Goal: Information Seeking & Learning: Find specific fact

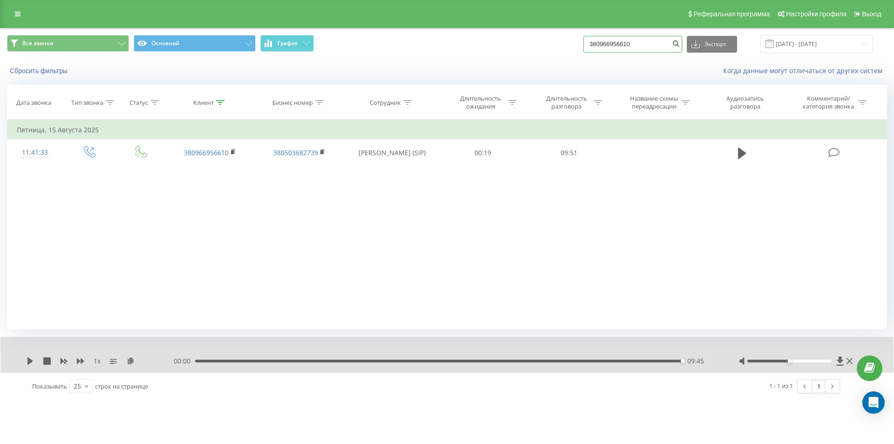
drag, startPoint x: 640, startPoint y: 42, endPoint x: 496, endPoint y: 57, distance: 145.2
click at [507, 56] on div "Все звонки Основной График 380966956610 Экспорт .csv .xls .xlsx 20.05.2025 - 20…" at bounding box center [446, 43] width 893 height 31
paste input "686061677"
type input "380686061677"
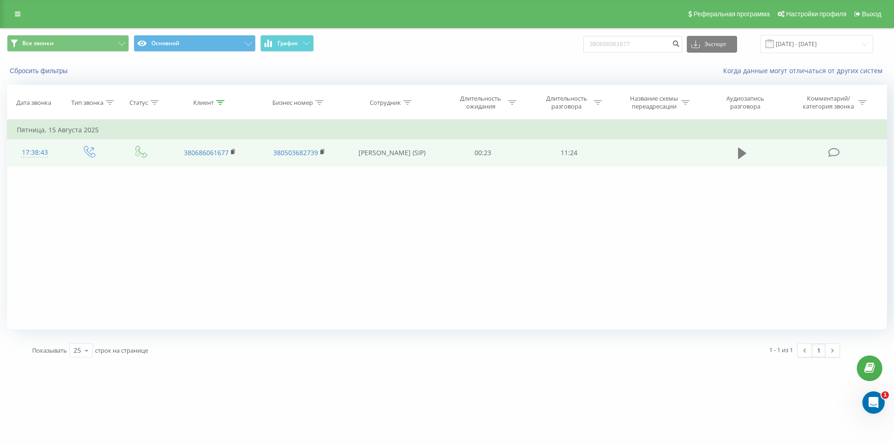
click at [744, 153] on icon at bounding box center [742, 153] width 8 height 11
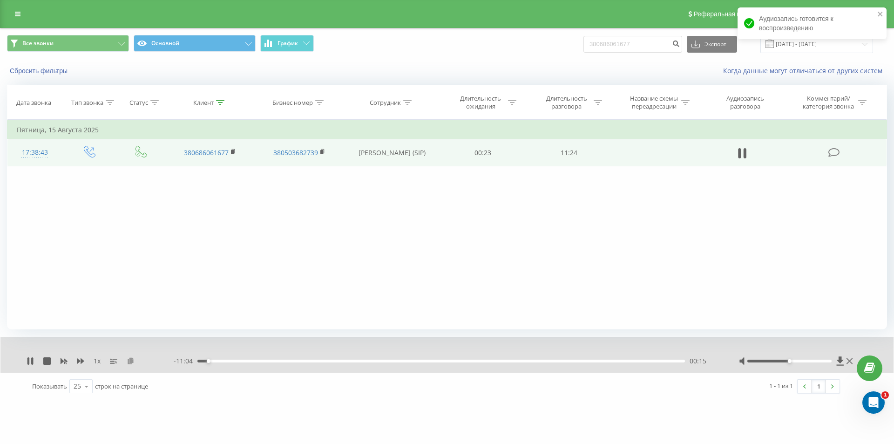
click at [128, 361] on icon at bounding box center [131, 360] width 8 height 7
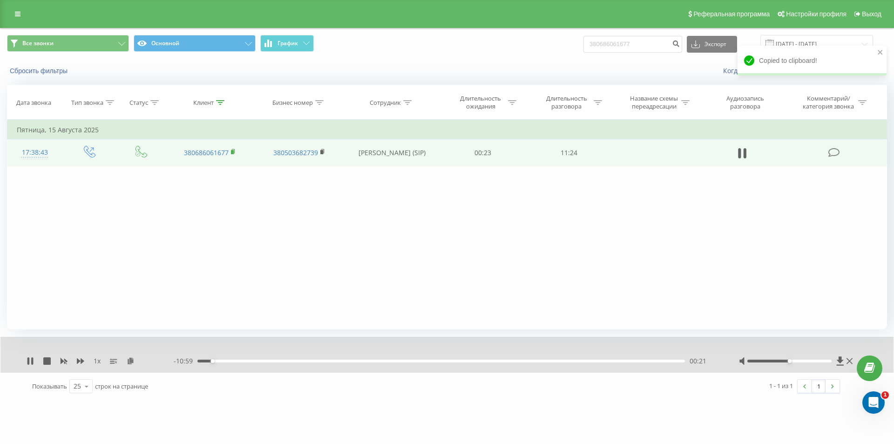
click at [234, 151] on rect at bounding box center [232, 152] width 3 height 4
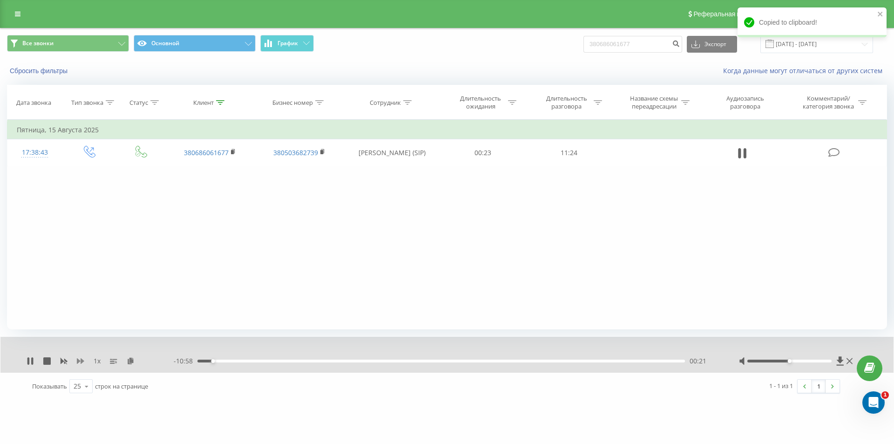
click at [80, 362] on icon at bounding box center [80, 360] width 7 height 7
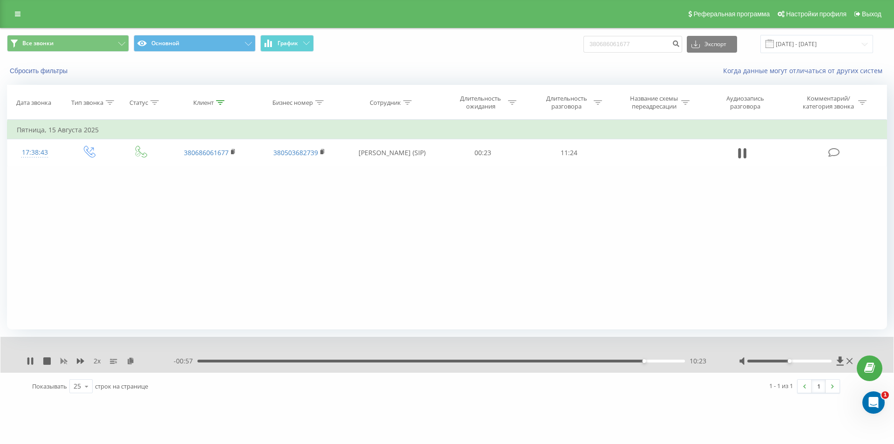
click at [62, 360] on rect at bounding box center [63, 361] width 7 height 7
click at [80, 361] on icon at bounding box center [80, 360] width 7 height 7
click at [448, 360] on div "11:20" at bounding box center [439, 361] width 488 height 3
click at [29, 360] on icon at bounding box center [30, 360] width 6 height 7
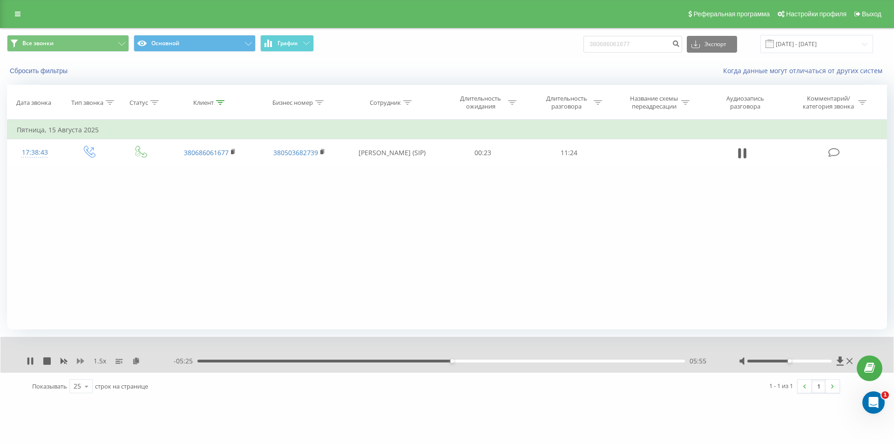
click at [82, 361] on icon at bounding box center [80, 361] width 7 height 6
click at [609, 359] on div "- 02:01 09:18 09:18" at bounding box center [445, 360] width 542 height 9
click at [605, 361] on div "09:21" at bounding box center [441, 361] width 488 height 3
click at [64, 360] on icon at bounding box center [64, 362] width 7 height 6
click at [653, 360] on div "10:36" at bounding box center [441, 361] width 488 height 3
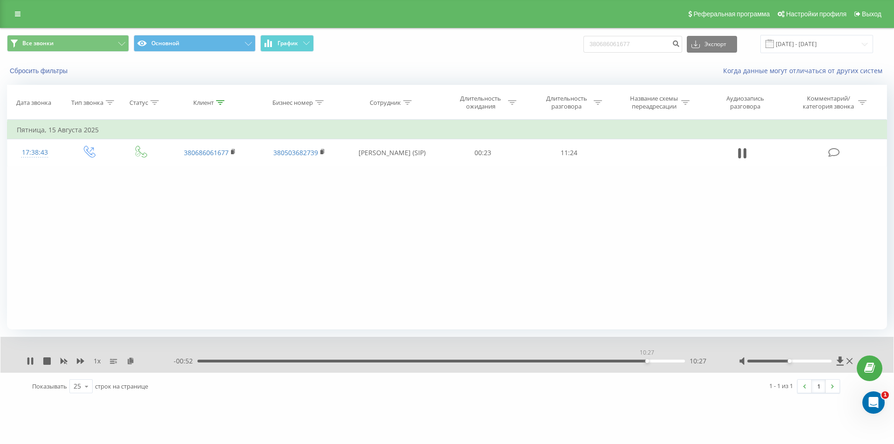
click at [647, 360] on div "10:27" at bounding box center [441, 361] width 488 height 3
click at [82, 361] on icon at bounding box center [80, 361] width 7 height 6
click at [54, 69] on button "Сбросить фильтры" at bounding box center [39, 71] width 65 height 8
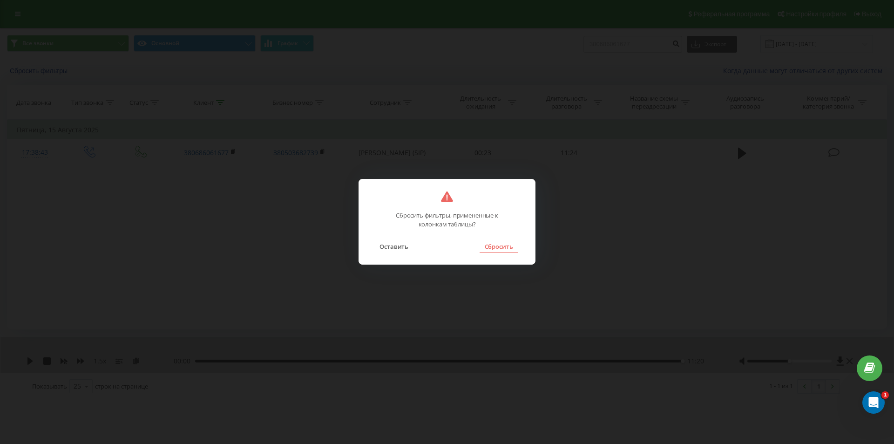
click at [494, 241] on button "Сбросить" at bounding box center [499, 246] width 38 height 12
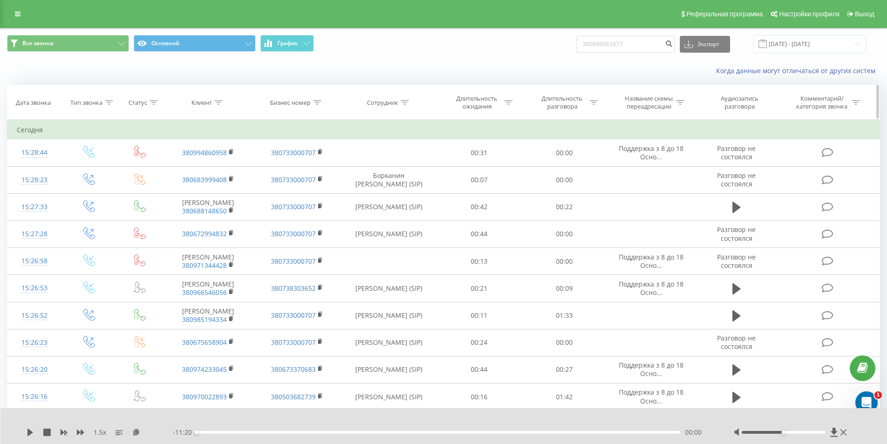
click at [404, 102] on icon at bounding box center [405, 102] width 8 height 5
click at [395, 169] on input "text" at bounding box center [389, 169] width 82 height 16
type input "Євков"
click at [407, 190] on span "OK" at bounding box center [409, 187] width 26 height 14
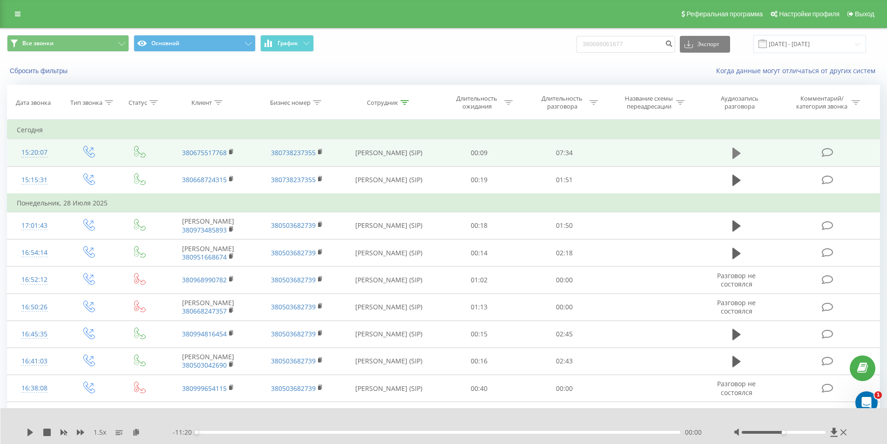
click at [738, 150] on icon at bounding box center [737, 153] width 8 height 13
click at [792, 433] on div at bounding box center [784, 432] width 84 height 3
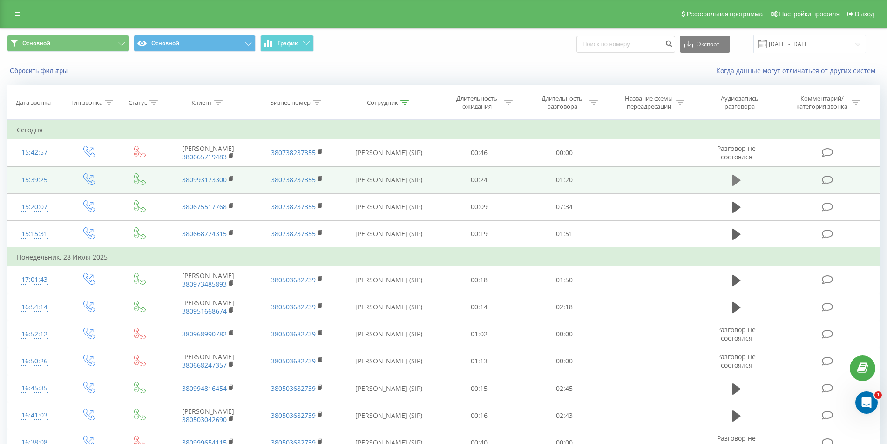
click at [734, 181] on icon at bounding box center [737, 180] width 8 height 11
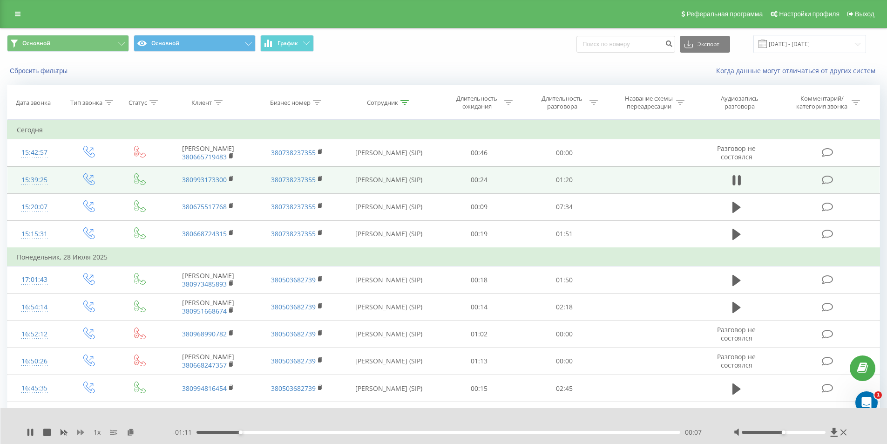
click at [79, 432] on icon at bounding box center [80, 432] width 7 height 6
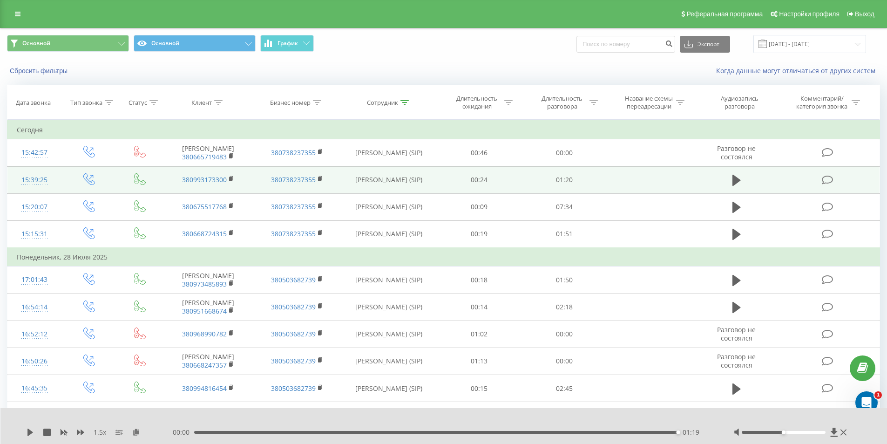
click at [670, 72] on div "Когда данные могут отличаться от других систем" at bounding box center [610, 70] width 554 height 9
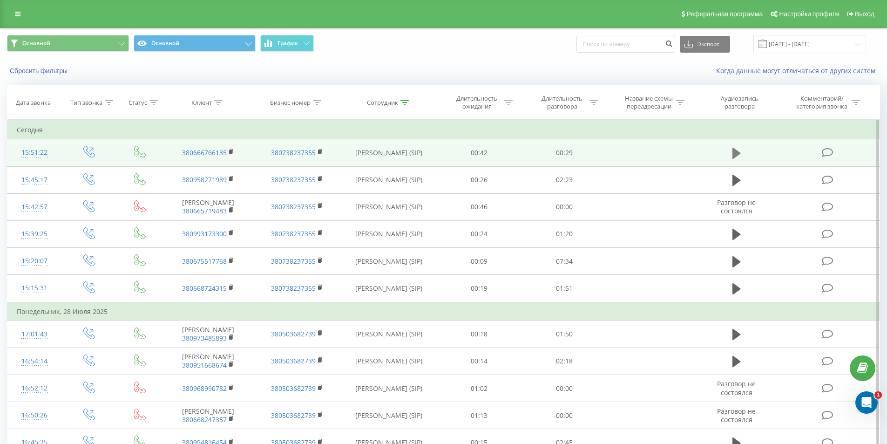
click at [734, 151] on icon at bounding box center [737, 153] width 8 height 11
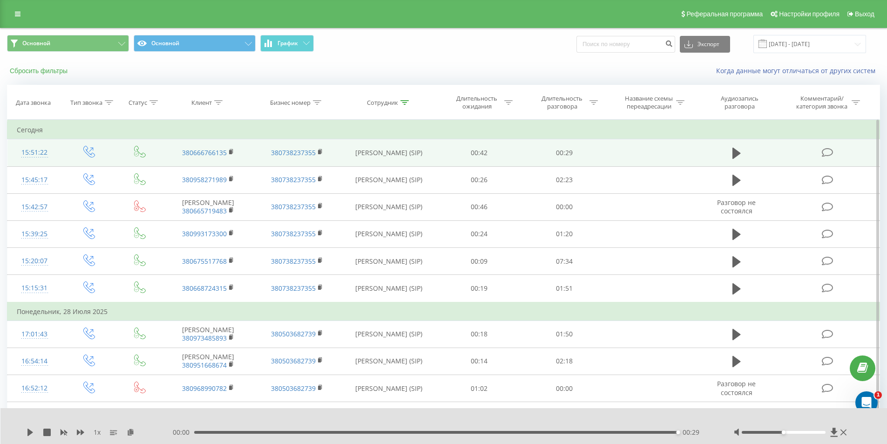
click at [65, 67] on button "Сбросить фильтры" at bounding box center [39, 71] width 65 height 8
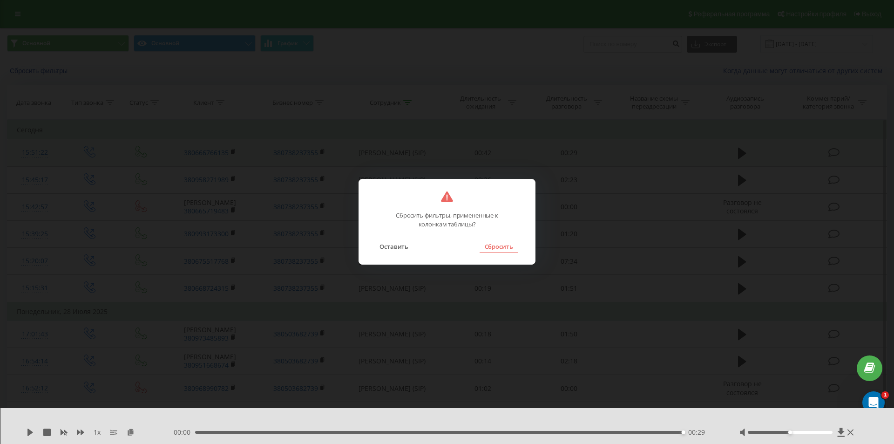
click at [485, 246] on button "Сбросить" at bounding box center [499, 246] width 38 height 12
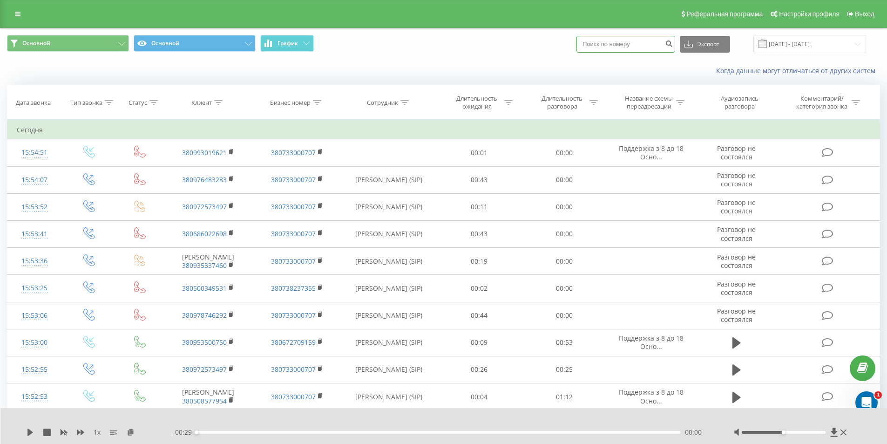
drag, startPoint x: 643, startPoint y: 43, endPoint x: 452, endPoint y: 55, distance: 191.4
click at [455, 54] on div "Основной Основной График Экспорт .csv .xls .xlsx 20.05.2025 - 20.08.2025" at bounding box center [443, 43] width 886 height 31
paste input "380662522693"
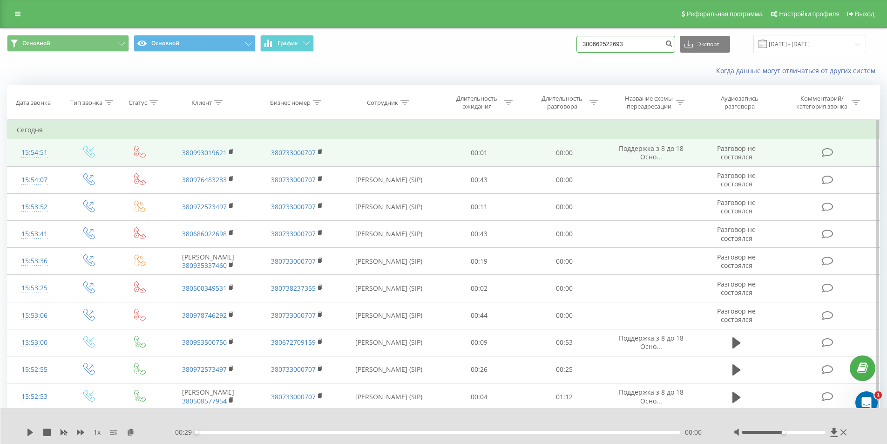
type input "380662522693"
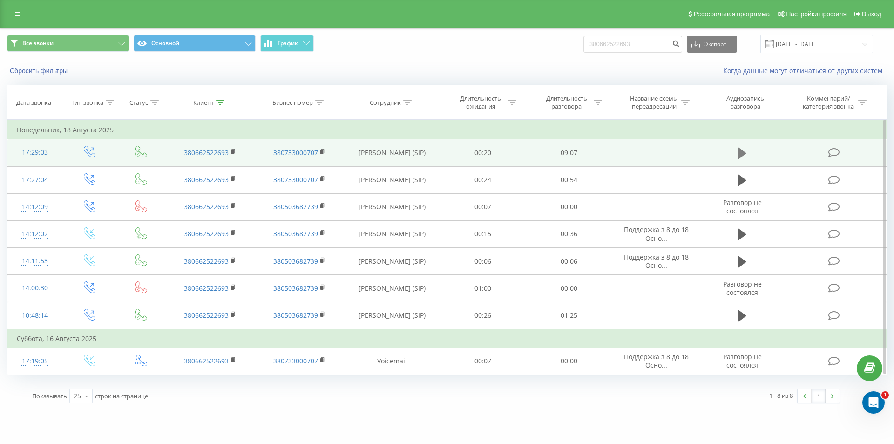
click at [743, 152] on icon at bounding box center [742, 153] width 8 height 11
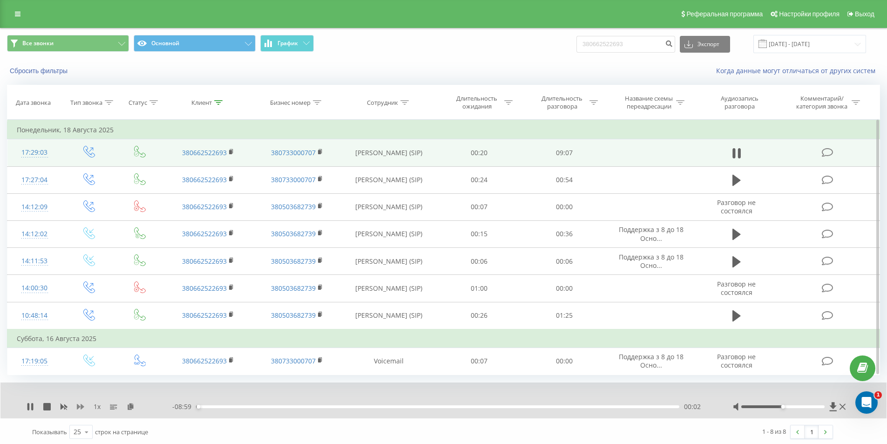
click at [78, 405] on icon at bounding box center [80, 407] width 7 height 6
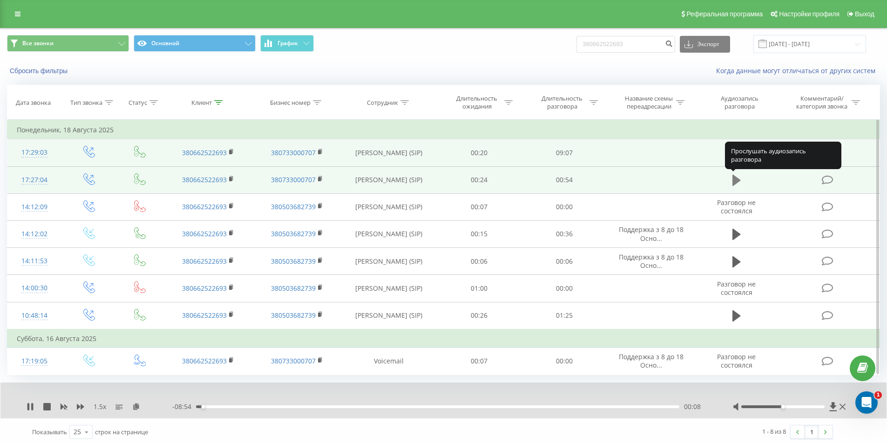
click at [738, 180] on icon at bounding box center [737, 180] width 8 height 11
click at [80, 408] on icon at bounding box center [80, 406] width 7 height 7
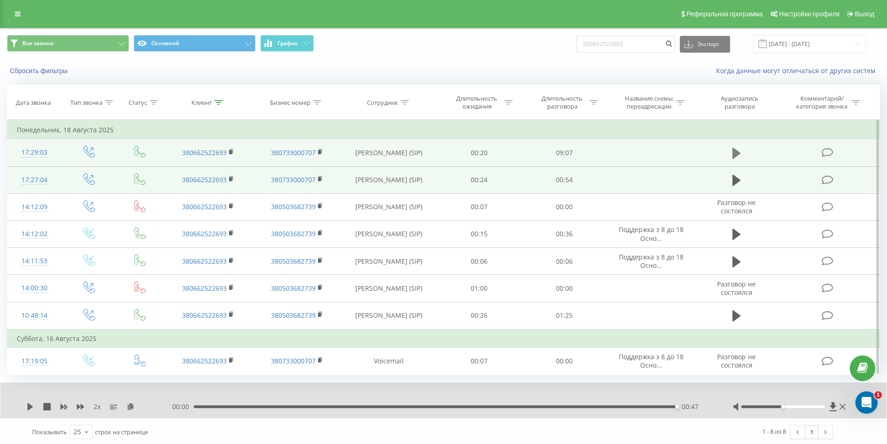
click at [735, 154] on icon at bounding box center [737, 153] width 8 height 11
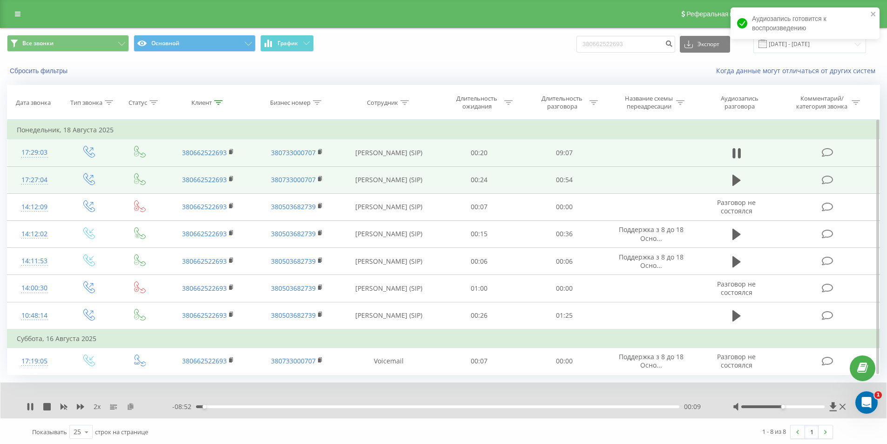
click at [131, 404] on icon at bounding box center [131, 406] width 8 height 7
click at [231, 150] on rect at bounding box center [230, 152] width 3 height 4
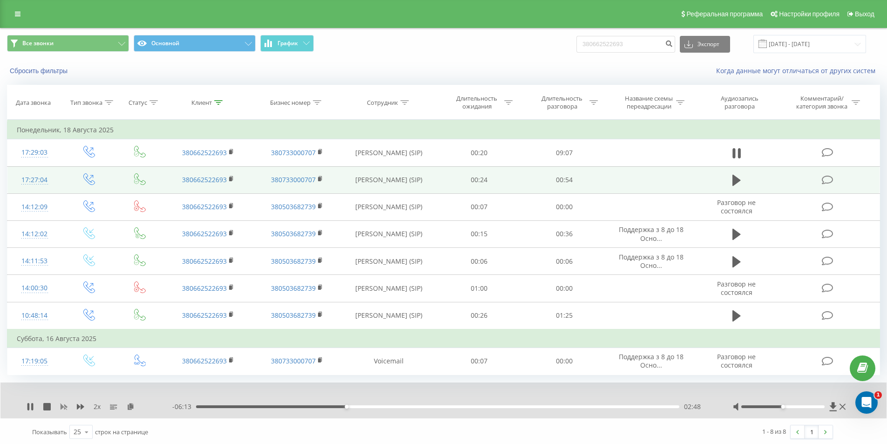
click at [63, 405] on icon at bounding box center [63, 406] width 7 height 7
click at [83, 407] on icon at bounding box center [80, 407] width 7 height 6
click at [81, 407] on icon at bounding box center [80, 407] width 7 height 6
click at [63, 406] on rect at bounding box center [63, 406] width 7 height 7
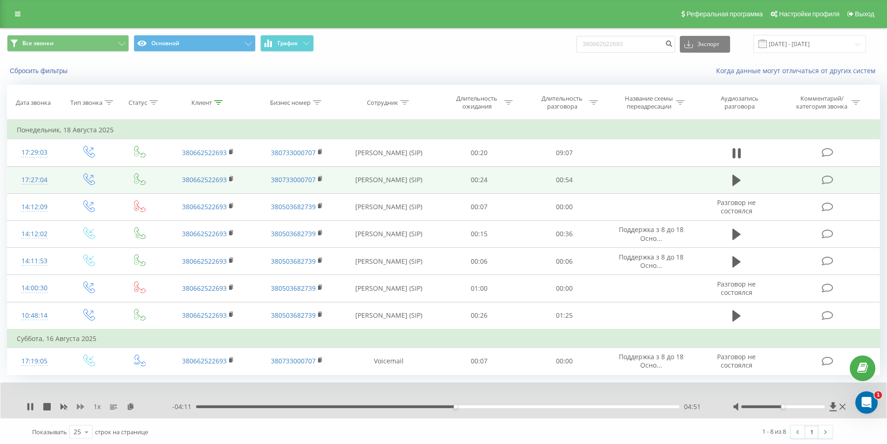
click at [80, 407] on icon at bounding box center [80, 407] width 7 height 6
click at [81, 405] on icon at bounding box center [80, 406] width 7 height 7
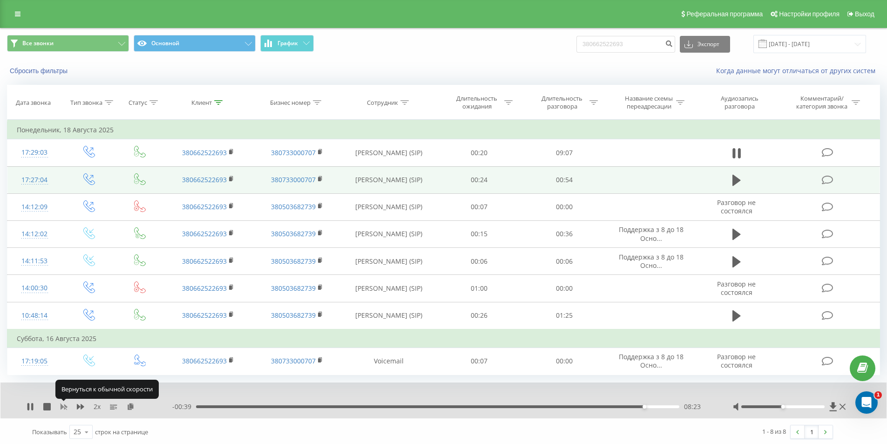
click at [63, 406] on rect at bounding box center [63, 406] width 7 height 7
click at [80, 408] on icon at bounding box center [80, 406] width 7 height 7
click at [661, 406] on div "08:59" at bounding box center [437, 406] width 483 height 3
click at [653, 407] on div "08:32" at bounding box center [437, 406] width 483 height 3
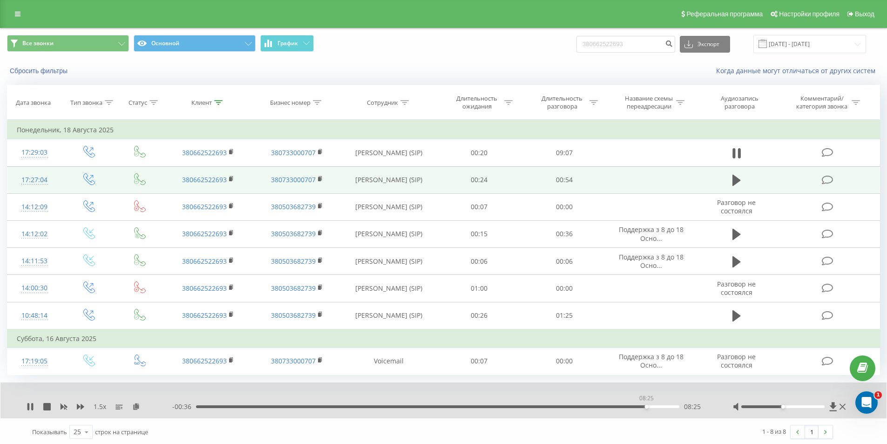
click at [647, 406] on div "08:25" at bounding box center [437, 406] width 483 height 3
drag, startPoint x: 636, startPoint y: 48, endPoint x: 469, endPoint y: 58, distance: 167.1
click at [485, 58] on div "Все звонки Основной График 380662522693 Экспорт .csv .xls .xlsx 20.05.2025 - 20…" at bounding box center [443, 43] width 886 height 31
paste input "956899917"
type input "380956899917"
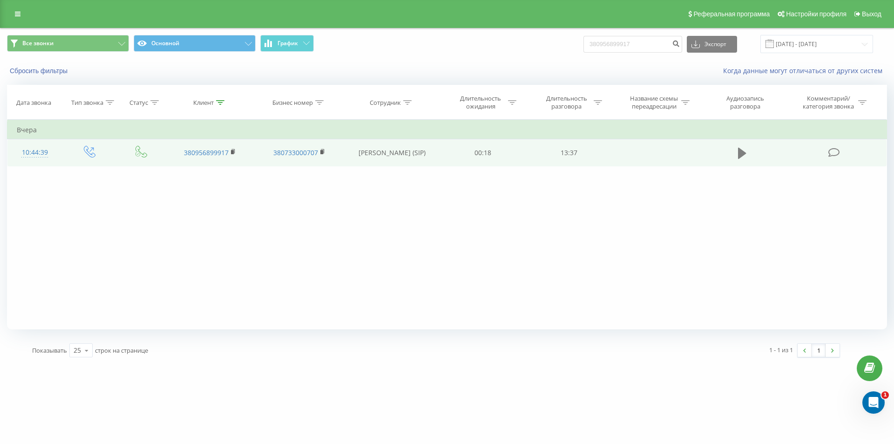
click at [741, 155] on icon at bounding box center [742, 153] width 8 height 11
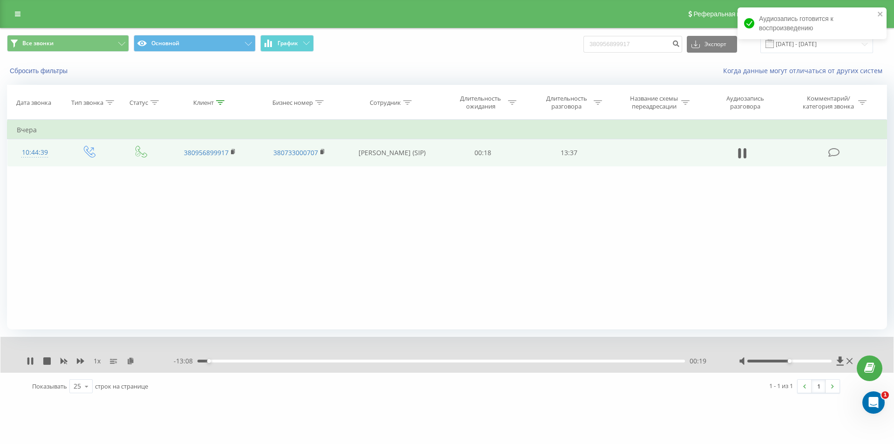
click at [75, 361] on div "1 x" at bounding box center [100, 360] width 147 height 9
click at [77, 361] on icon at bounding box center [80, 361] width 7 height 6
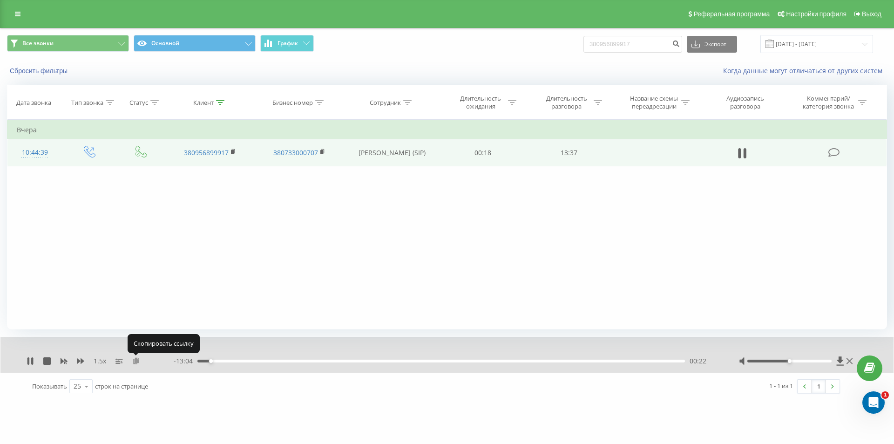
click at [137, 360] on icon at bounding box center [136, 360] width 8 height 7
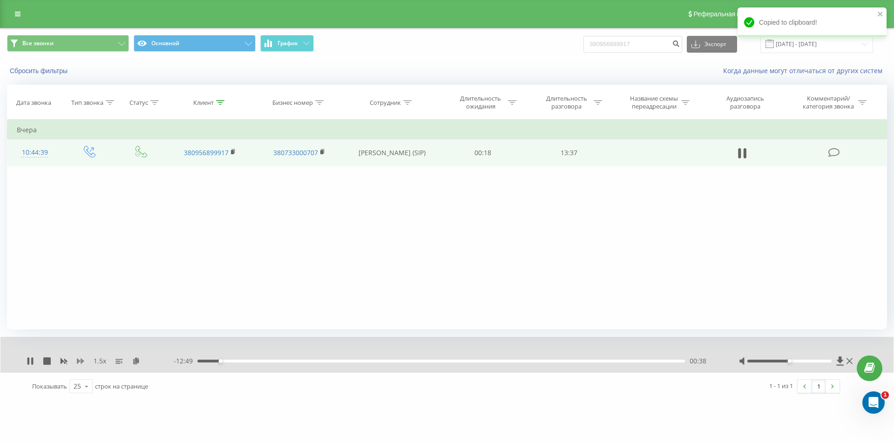
click at [79, 361] on icon at bounding box center [80, 361] width 7 height 6
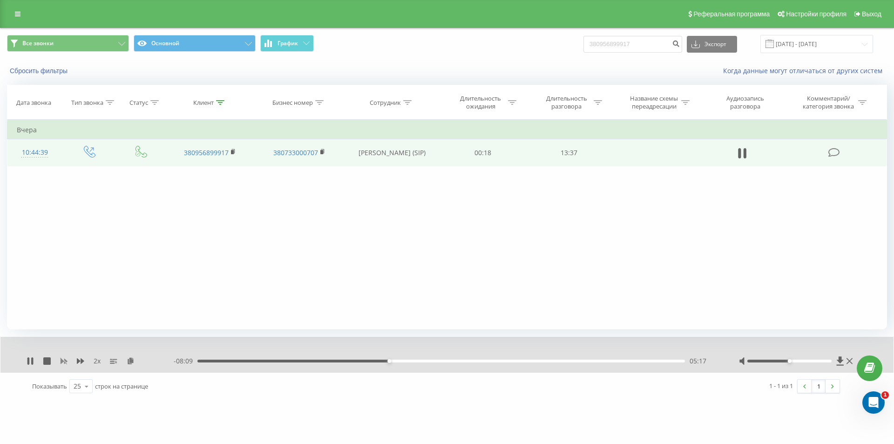
click at [65, 362] on rect at bounding box center [63, 361] width 7 height 7
click at [80, 361] on icon at bounding box center [80, 361] width 7 height 6
click at [424, 360] on div "09:23" at bounding box center [441, 361] width 488 height 3
click at [80, 361] on icon at bounding box center [80, 360] width 7 height 7
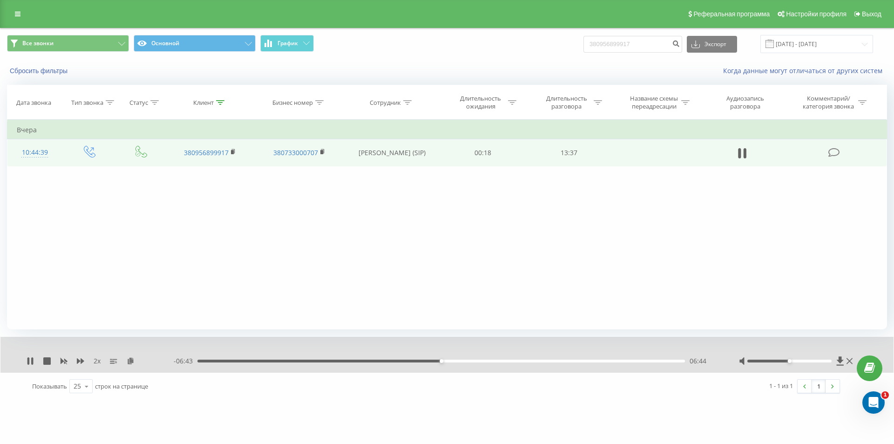
click at [444, 360] on div "06:44" at bounding box center [441, 361] width 488 height 3
click at [449, 361] on div "06:56" at bounding box center [441, 361] width 488 height 3
click at [458, 361] on div "07:11" at bounding box center [441, 361] width 488 height 3
click at [65, 360] on icon at bounding box center [64, 362] width 7 height 6
click at [80, 361] on icon at bounding box center [80, 361] width 7 height 6
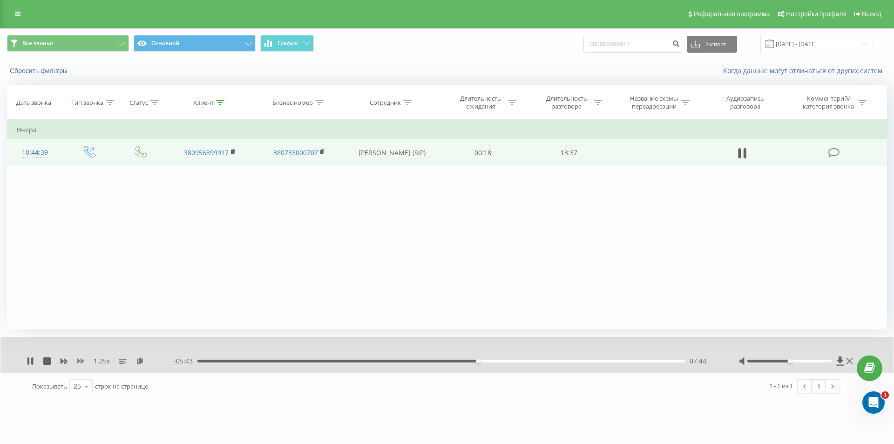
click at [80, 361] on icon at bounding box center [80, 361] width 7 height 6
click at [80, 361] on icon at bounding box center [80, 360] width 7 height 7
click at [65, 361] on icon at bounding box center [64, 362] width 7 height 6
click at [79, 361] on icon at bounding box center [80, 361] width 7 height 6
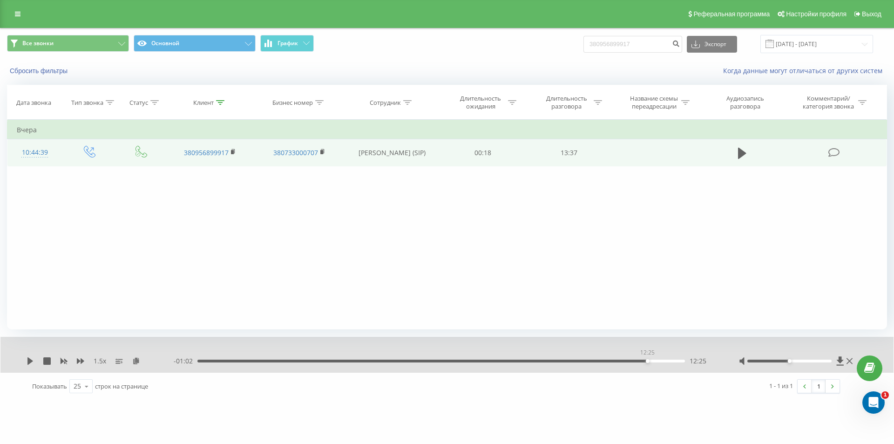
drag, startPoint x: 659, startPoint y: 361, endPoint x: 647, endPoint y: 359, distance: 11.7
click at [647, 360] on div "12:25" at bounding box center [441, 361] width 488 height 3
click at [30, 357] on icon at bounding box center [30, 360] width 7 height 7
click at [78, 361] on icon at bounding box center [80, 361] width 7 height 6
click at [63, 362] on icon at bounding box center [64, 362] width 7 height 6
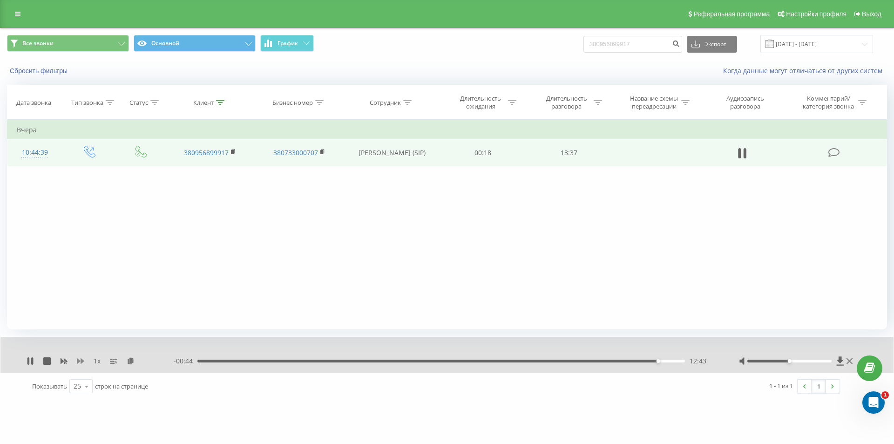
click at [80, 362] on icon at bounding box center [80, 360] width 7 height 7
click at [654, 361] on div "12:36" at bounding box center [441, 361] width 488 height 3
click at [656, 361] on div "13:27" at bounding box center [439, 361] width 488 height 3
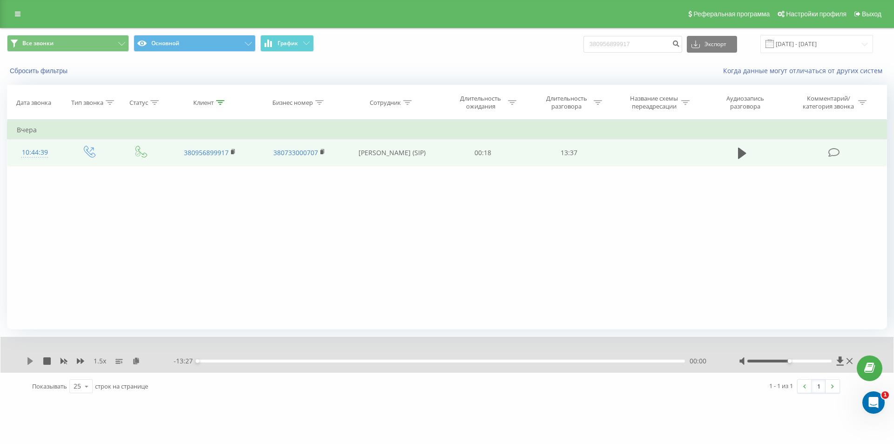
click at [28, 361] on icon at bounding box center [30, 360] width 6 height 7
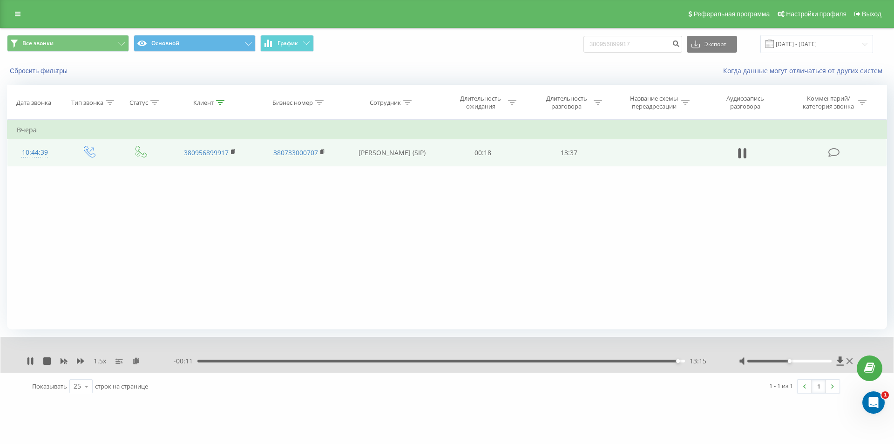
click at [663, 362] on div "13:15" at bounding box center [441, 361] width 488 height 3
click at [648, 361] on div "12:26" at bounding box center [441, 361] width 488 height 3
click at [634, 361] on div "12:45" at bounding box center [441, 361] width 488 height 3
click at [620, 361] on div "12:08" at bounding box center [441, 361] width 488 height 3
click at [80, 361] on icon at bounding box center [80, 361] width 7 height 6
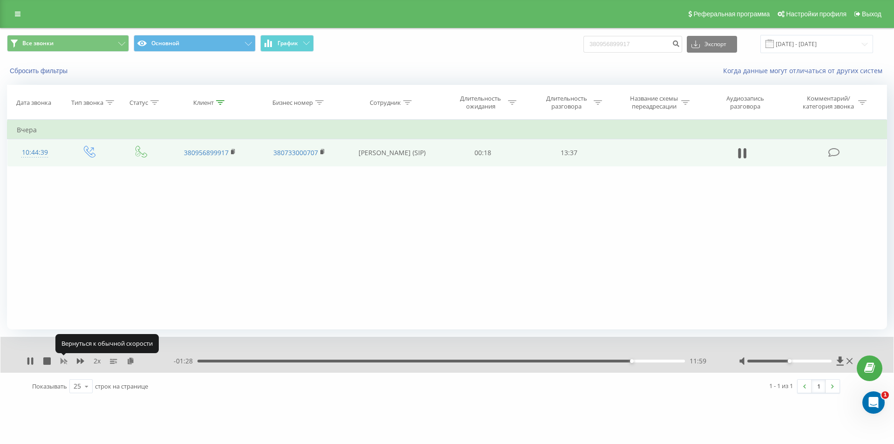
click at [65, 360] on icon at bounding box center [64, 362] width 7 height 6
click at [82, 359] on icon at bounding box center [80, 360] width 7 height 7
click at [574, 361] on div "12:32" at bounding box center [441, 361] width 488 height 3
click at [544, 360] on div "10:32" at bounding box center [441, 361] width 488 height 3
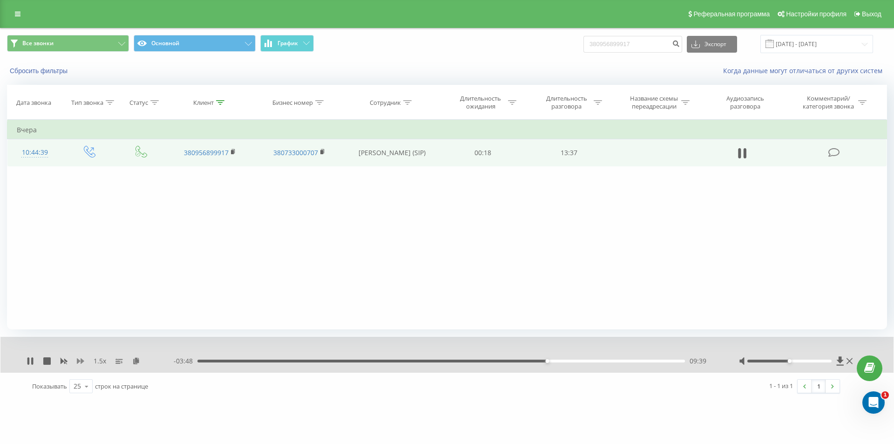
click at [82, 361] on icon at bounding box center [80, 361] width 7 height 6
click at [61, 362] on icon at bounding box center [64, 362] width 7 height 6
click at [79, 360] on icon at bounding box center [80, 361] width 7 height 6
click at [29, 361] on icon at bounding box center [28, 360] width 2 height 7
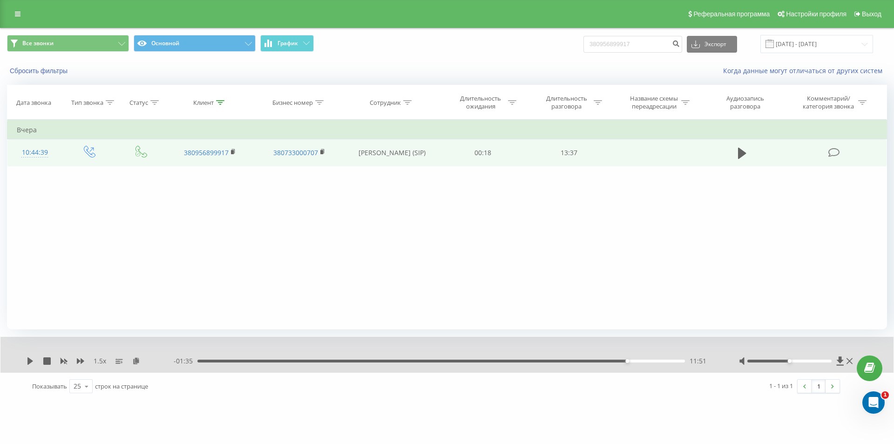
click at [137, 263] on div "Фильтровать по условию Равно Введите значение Отмена OK Фильтровать по условию …" at bounding box center [447, 225] width 880 height 210
click at [27, 361] on icon at bounding box center [30, 360] width 7 height 7
click at [669, 361] on div "13:00" at bounding box center [441, 361] width 488 height 3
click at [66, 361] on icon at bounding box center [64, 362] width 7 height 6
drag, startPoint x: 647, startPoint y: 45, endPoint x: 492, endPoint y: 48, distance: 154.7
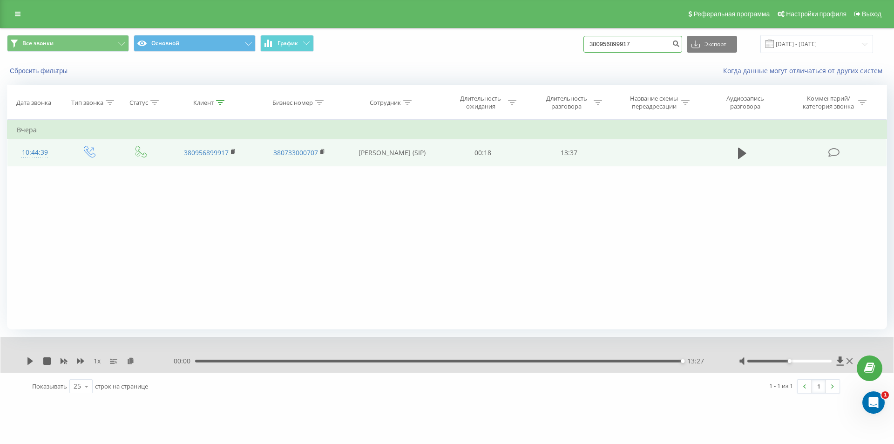
click at [504, 48] on div "Все звонки Основной График 380956899917 Экспорт .csv .xls .xlsx 20.05.2025 - 20…" at bounding box center [447, 44] width 880 height 18
paste input "663559256"
type input "380663559256"
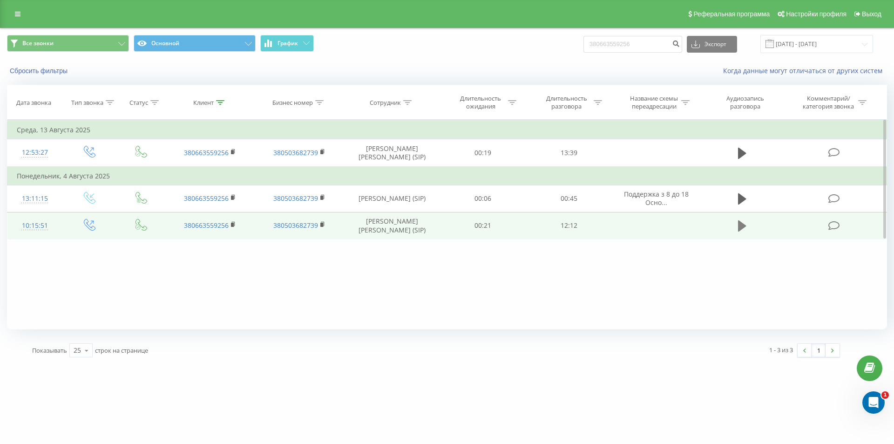
click at [741, 229] on icon at bounding box center [742, 225] width 8 height 11
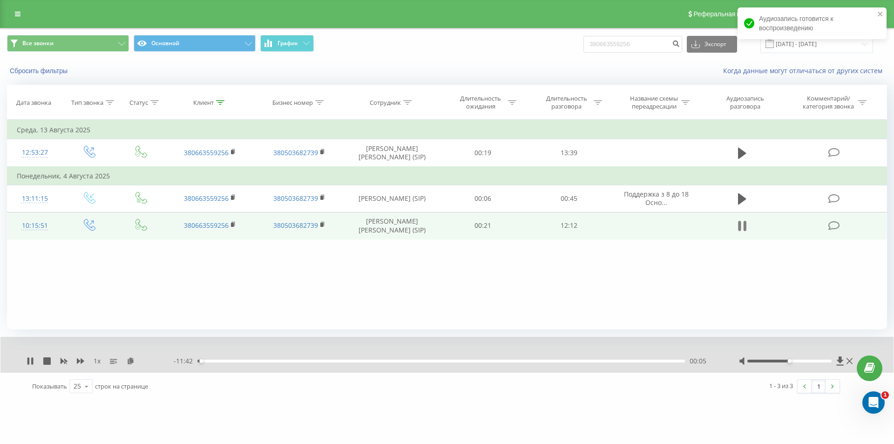
click at [742, 226] on icon at bounding box center [742, 225] width 8 height 13
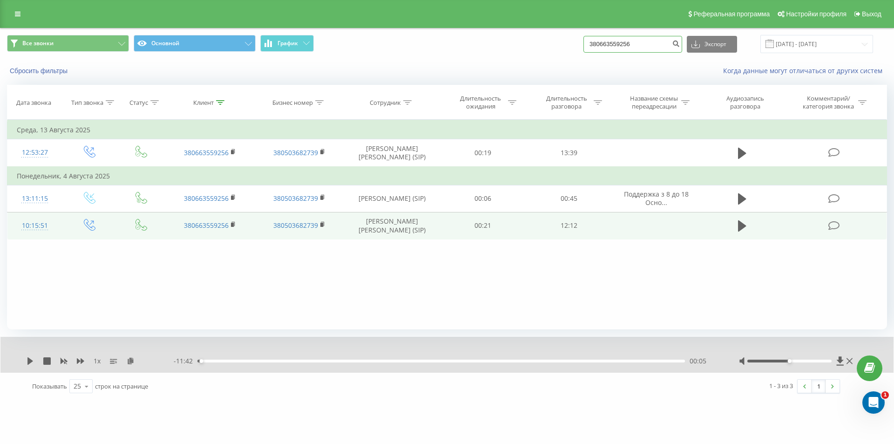
drag, startPoint x: 630, startPoint y: 46, endPoint x: 453, endPoint y: 51, distance: 176.6
click at [469, 50] on div "Все звонки Основной График 380663559256 Экспорт .csv .xls .xlsx [DATE] - [DATE]" at bounding box center [447, 44] width 880 height 18
paste input "951417907"
type input "380951417907"
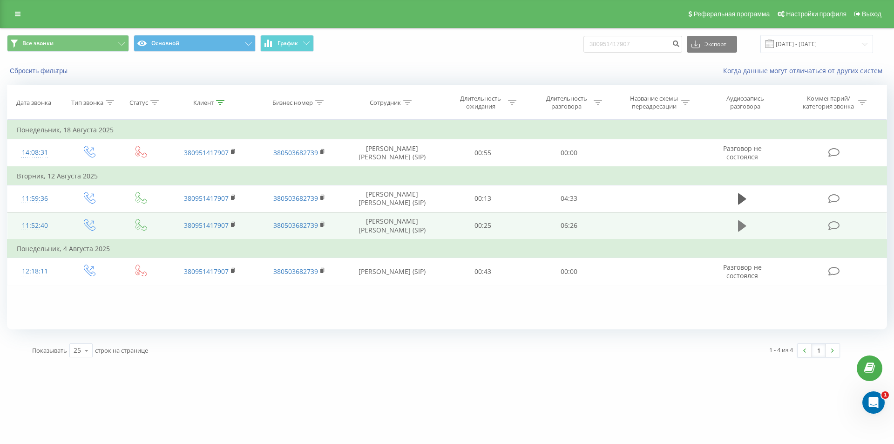
click at [741, 225] on icon at bounding box center [742, 225] width 8 height 11
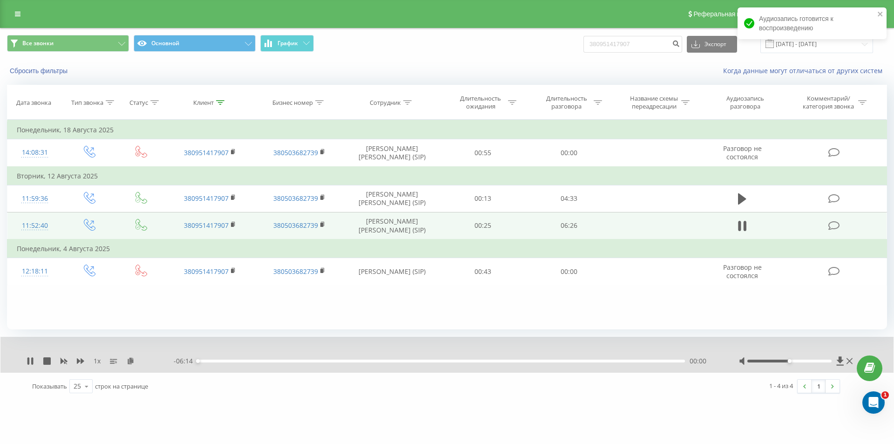
click at [657, 361] on div "00:00" at bounding box center [441, 361] width 488 height 3
click at [80, 359] on icon at bounding box center [80, 360] width 7 height 7
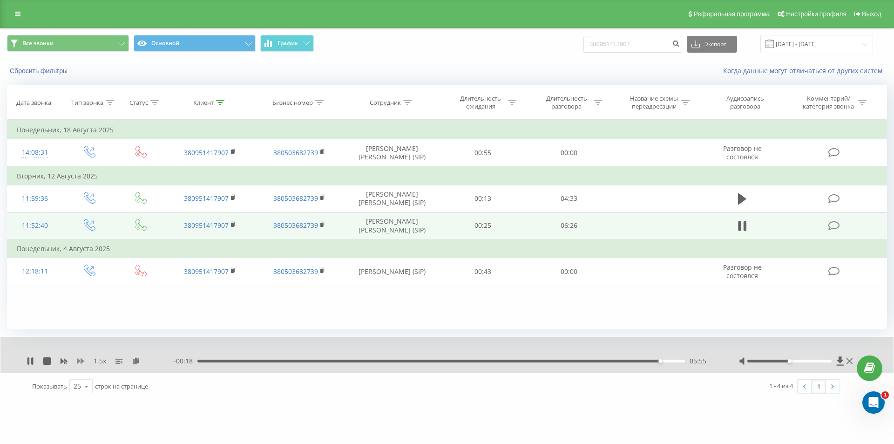
click at [81, 362] on icon at bounding box center [80, 361] width 7 height 6
drag, startPoint x: 646, startPoint y: 41, endPoint x: 524, endPoint y: 44, distance: 121.1
click at [537, 44] on div "Все звонки Основной График 380951417907 Экспорт .csv .xls .xlsx 20.05.2025 - 20…" at bounding box center [447, 44] width 880 height 18
paste input "61712948"
type input "380961712948"
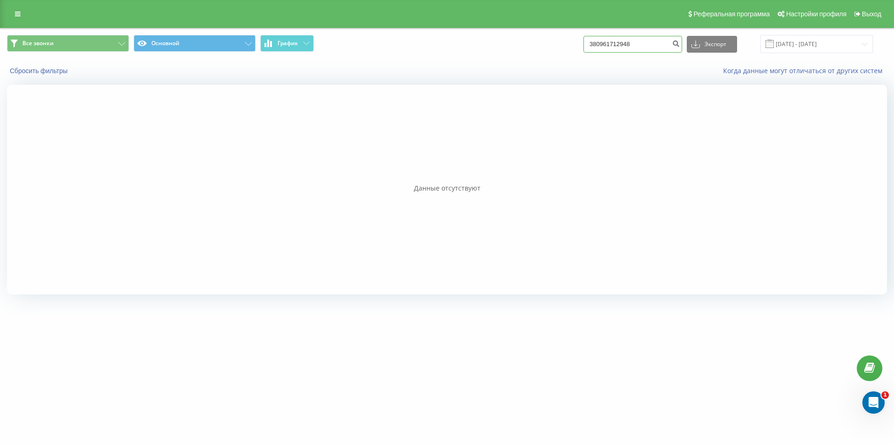
click at [658, 36] on input "380961712948" at bounding box center [633, 44] width 99 height 17
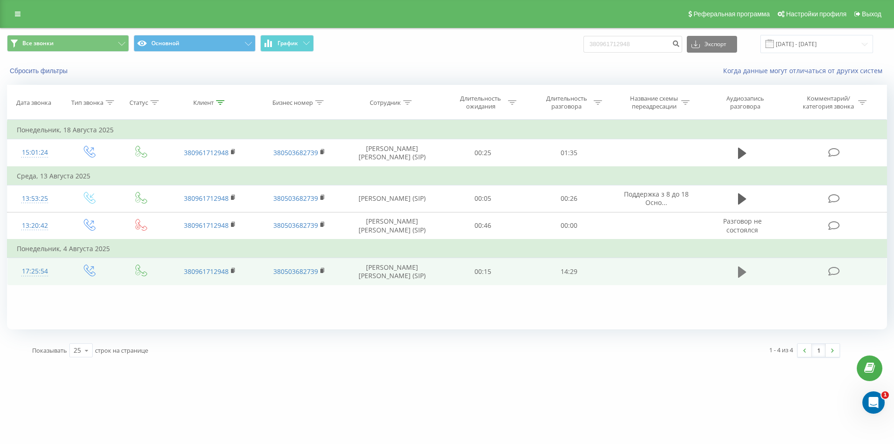
click at [743, 273] on icon at bounding box center [742, 271] width 8 height 11
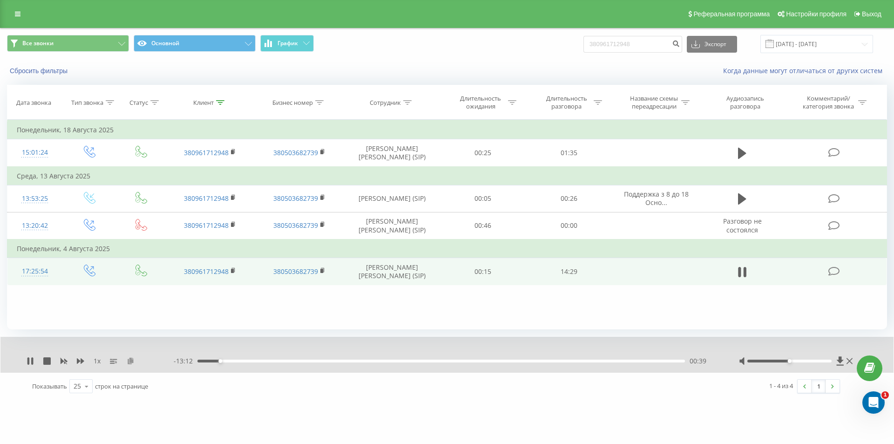
click at [131, 361] on icon at bounding box center [131, 360] width 8 height 7
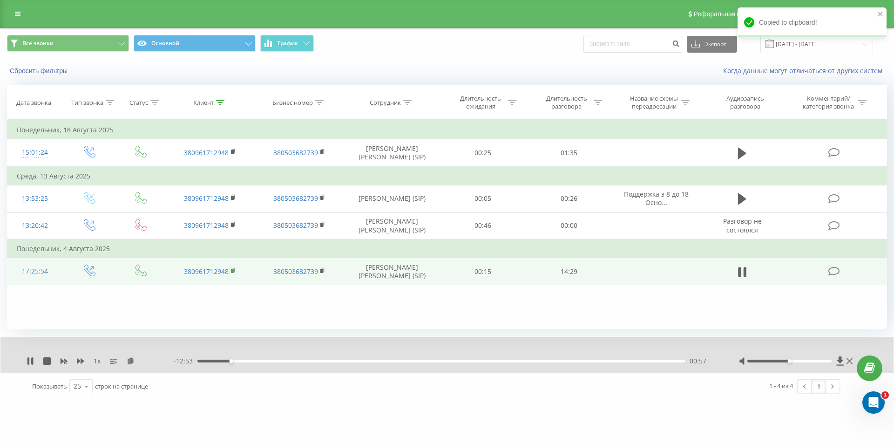
click at [233, 270] on rect at bounding box center [232, 271] width 3 height 4
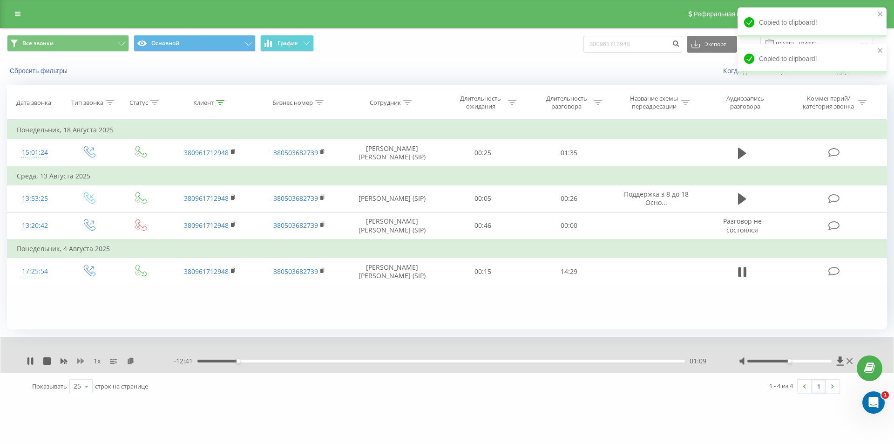
click at [82, 360] on icon at bounding box center [80, 361] width 7 height 6
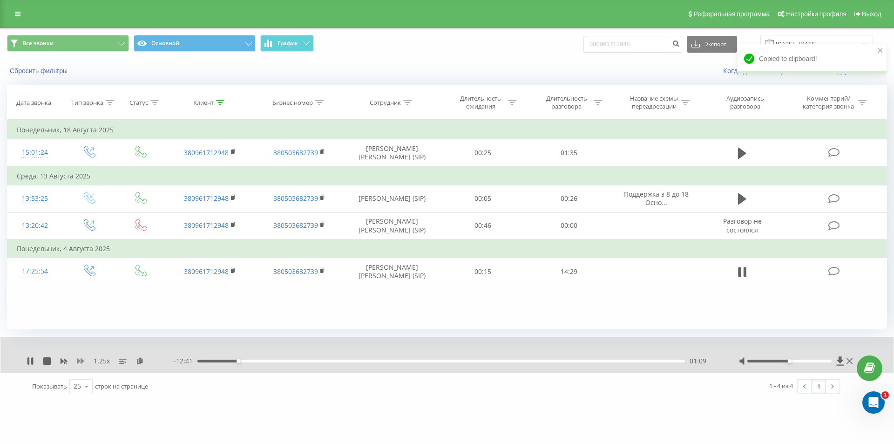
click at [82, 360] on icon at bounding box center [80, 361] width 7 height 6
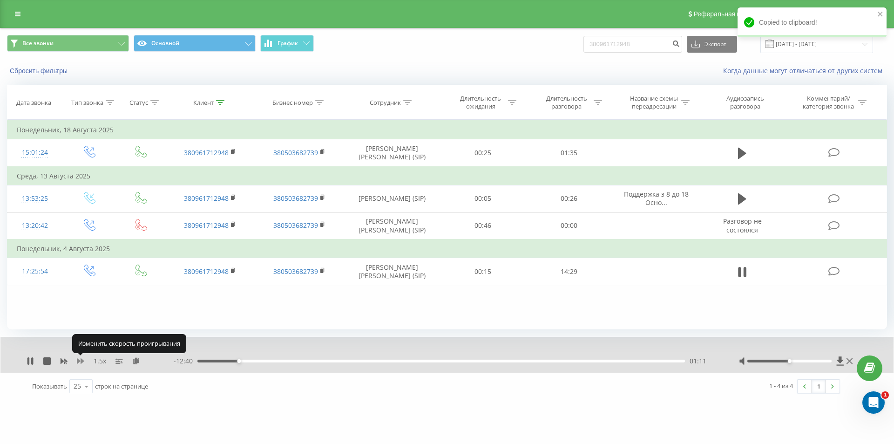
click at [82, 360] on icon at bounding box center [80, 361] width 7 height 6
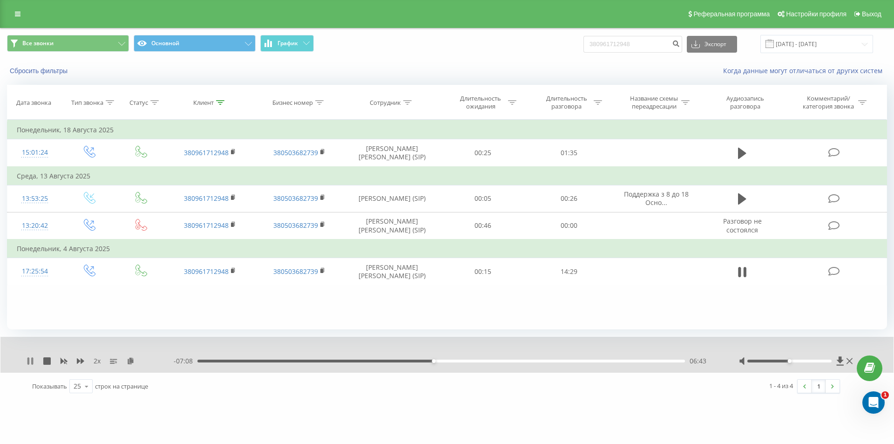
click at [32, 361] on icon at bounding box center [32, 360] width 2 height 7
drag, startPoint x: 642, startPoint y: 42, endPoint x: 451, endPoint y: 55, distance: 191.4
click at [464, 55] on div "Все звонки Основной График 380961712948 Экспорт .csv .xls .xlsx 20.05.2025 - 20…" at bounding box center [446, 43] width 893 height 31
paste input "634745514"
type input "380634745514"
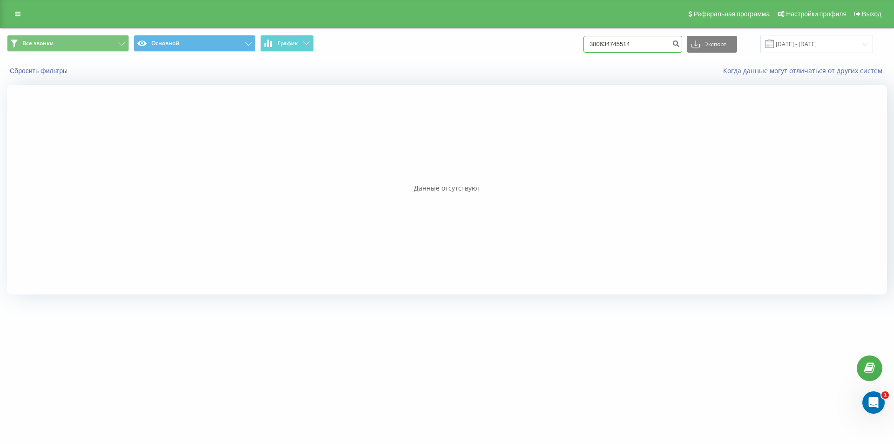
click at [645, 43] on input "380634745514" at bounding box center [633, 44] width 99 height 17
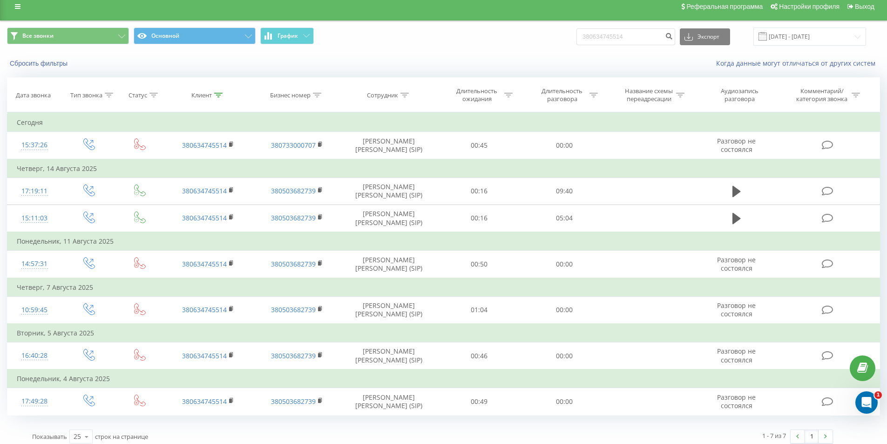
scroll to position [14, 0]
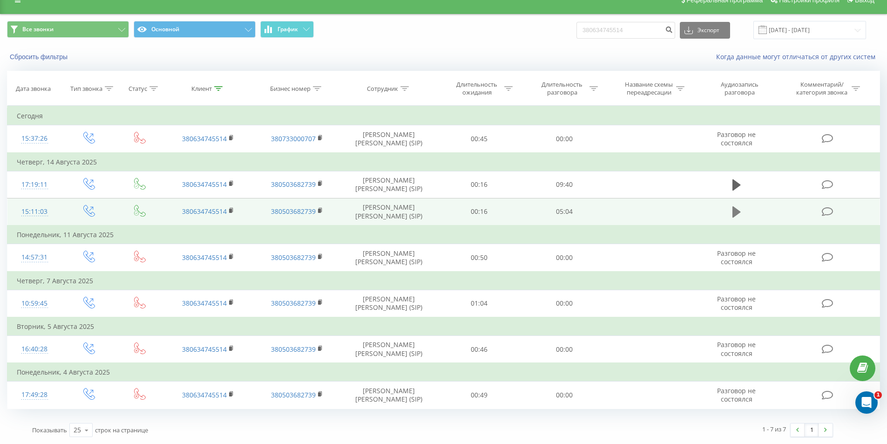
click at [734, 212] on icon at bounding box center [737, 211] width 8 height 11
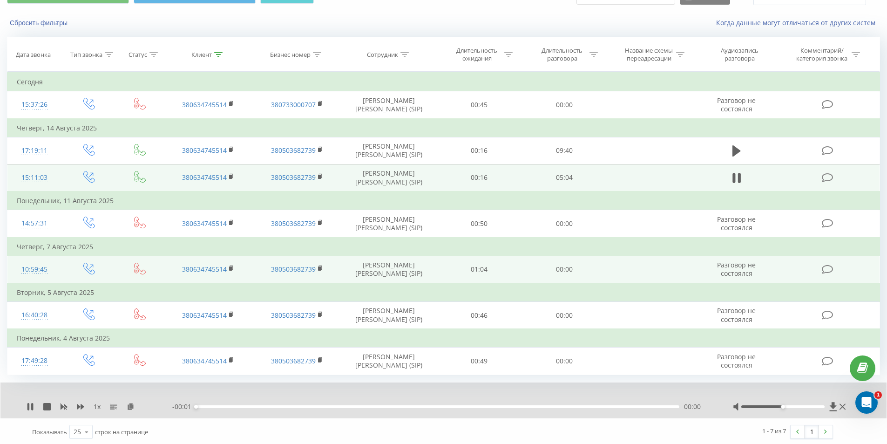
scroll to position [50, 0]
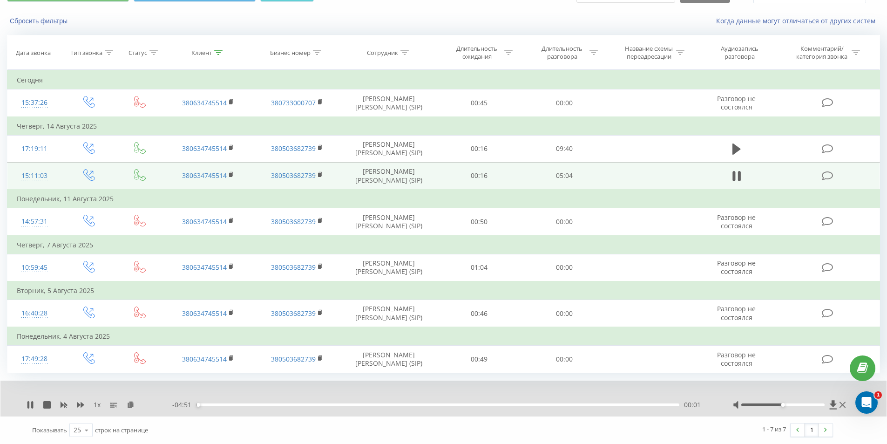
click at [652, 404] on div "00:01" at bounding box center [437, 404] width 483 height 3
click at [80, 403] on icon at bounding box center [80, 404] width 7 height 7
drag, startPoint x: 215, startPoint y: 403, endPoint x: 177, endPoint y: 408, distance: 38.5
click at [178, 408] on div "- 04:53 00:00 00:00" at bounding box center [441, 404] width 538 height 9
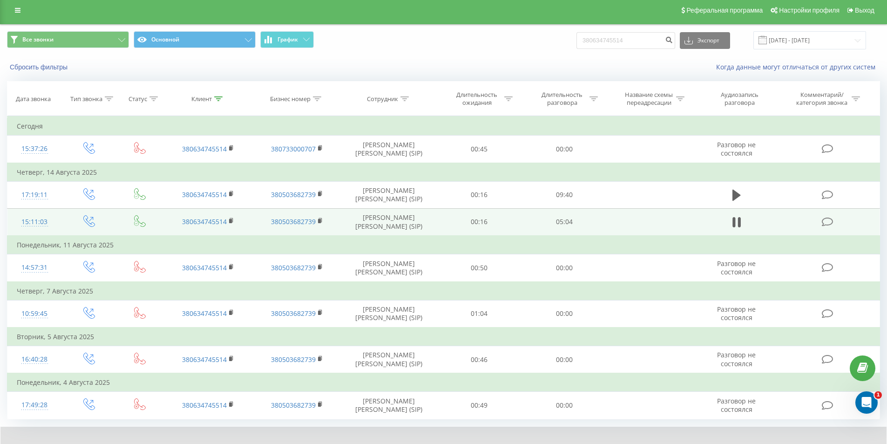
scroll to position [3, 0]
click at [232, 221] on rect at bounding box center [230, 221] width 3 height 4
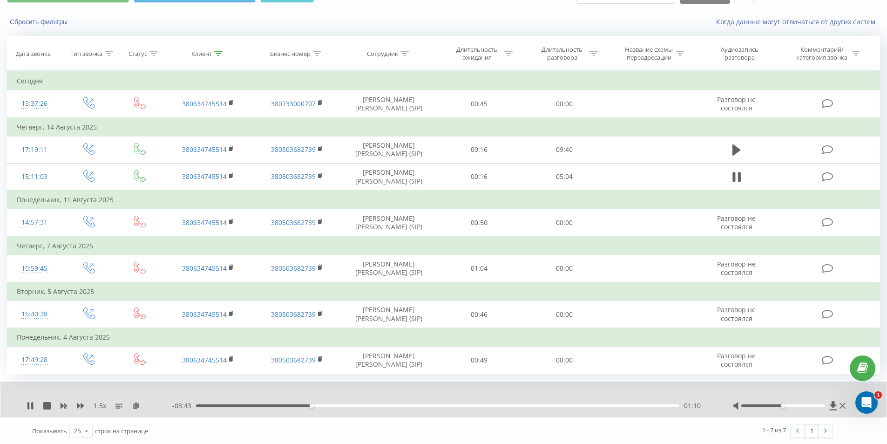
scroll to position [50, 0]
click at [137, 406] on icon at bounding box center [136, 404] width 8 height 7
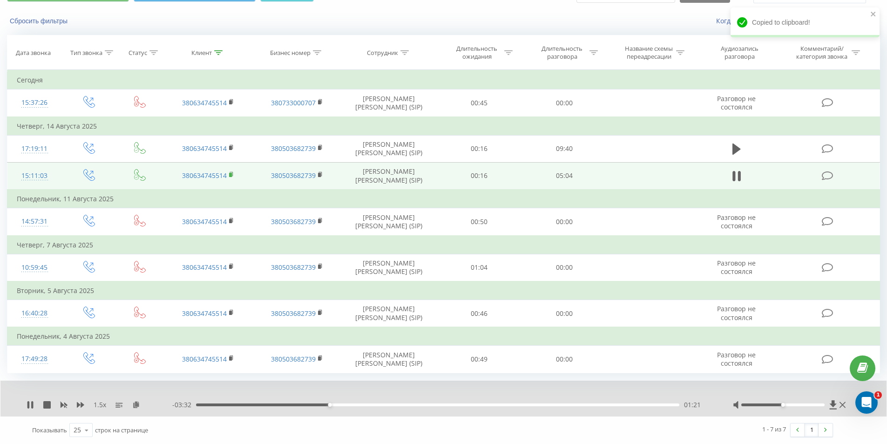
click at [234, 173] on icon at bounding box center [231, 174] width 5 height 7
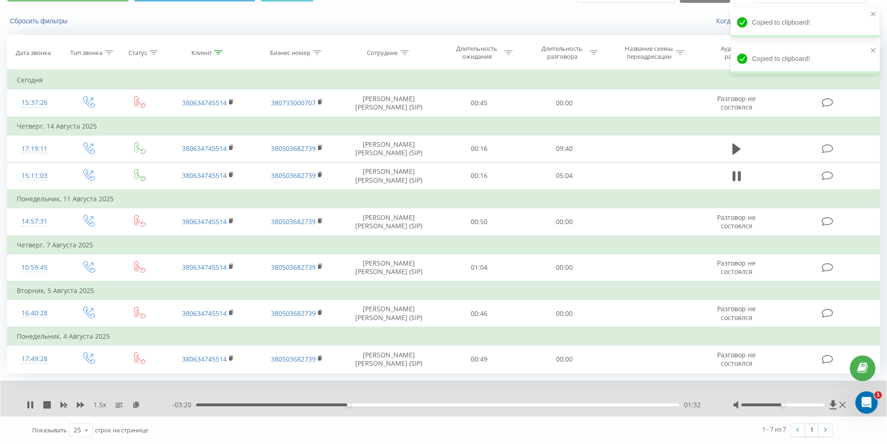
click at [201, 404] on div "01:32" at bounding box center [437, 404] width 483 height 3
click at [80, 405] on icon at bounding box center [80, 405] width 7 height 6
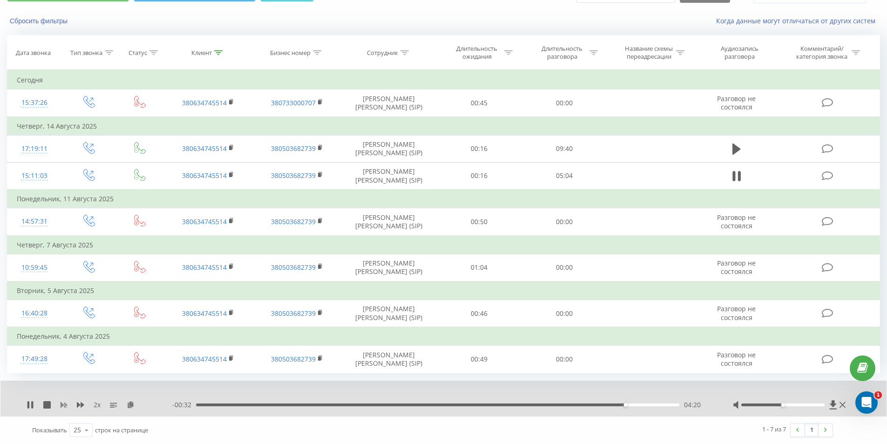
click at [64, 402] on icon at bounding box center [63, 404] width 7 height 7
click at [79, 404] on icon at bounding box center [80, 405] width 7 height 6
click at [660, 404] on div "04:41" at bounding box center [437, 404] width 483 height 3
click at [28, 407] on icon at bounding box center [30, 404] width 6 height 7
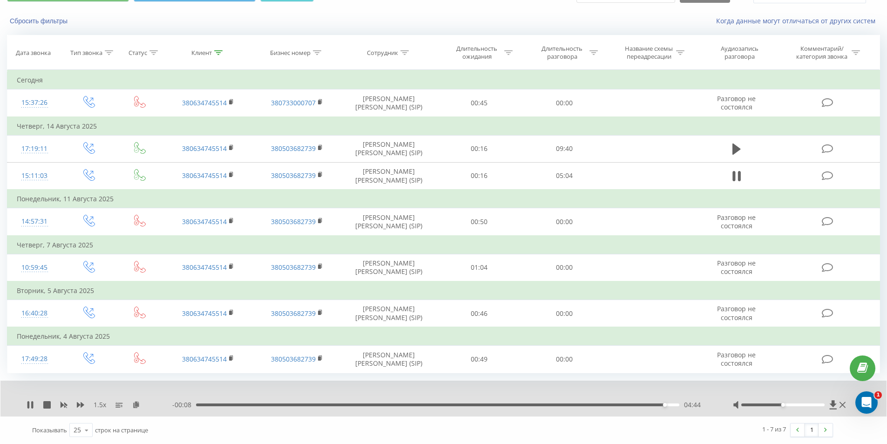
click at [654, 405] on div "04:44" at bounding box center [437, 404] width 483 height 3
click at [649, 404] on div "04:35" at bounding box center [437, 404] width 483 height 3
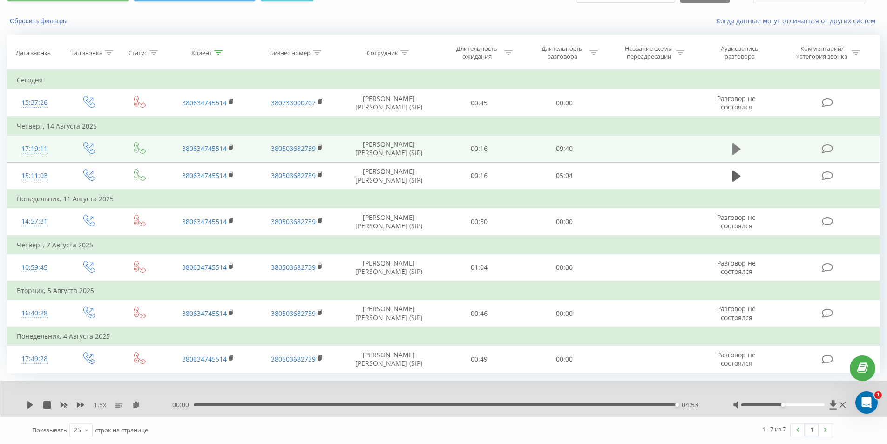
click at [733, 148] on icon at bounding box center [737, 149] width 8 height 13
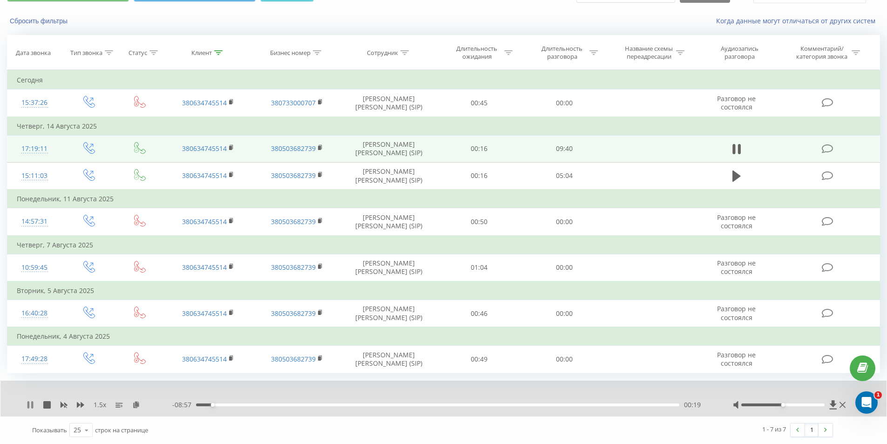
click at [30, 406] on icon at bounding box center [30, 404] width 7 height 7
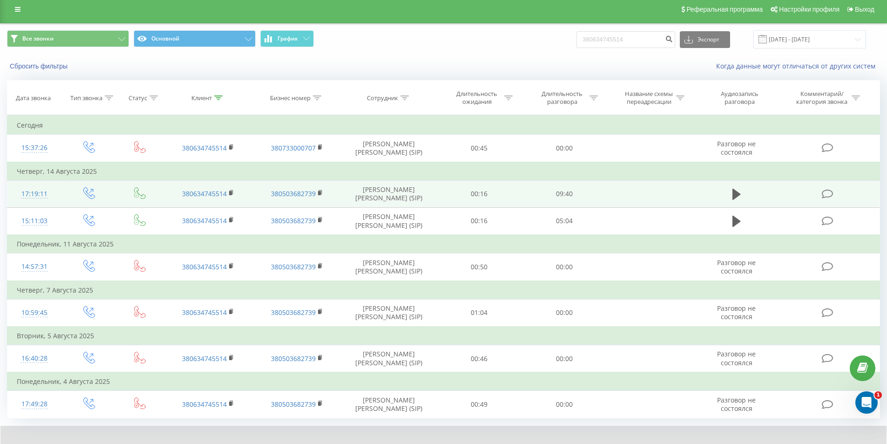
scroll to position [0, 0]
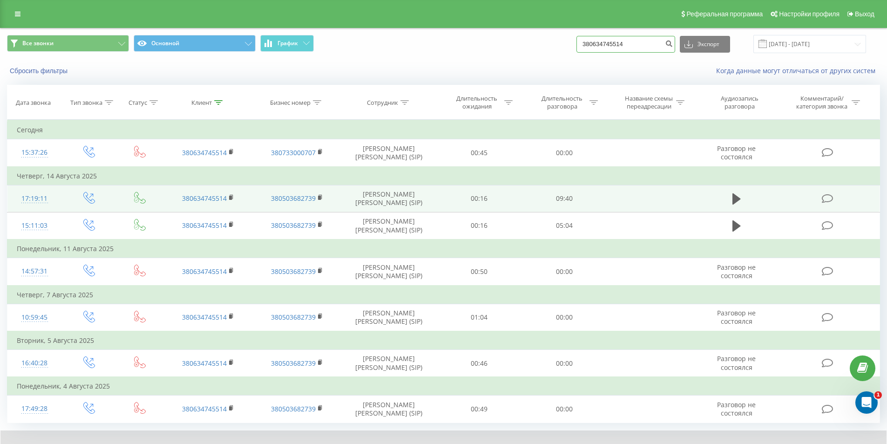
drag, startPoint x: 638, startPoint y: 41, endPoint x: 478, endPoint y: 57, distance: 160.5
click at [481, 57] on div "Все звонки Основной График 380634745514 Экспорт .csv .xls .xlsx 20.05.2025 - 20…" at bounding box center [443, 43] width 886 height 31
paste input "982158020"
type input "380982158020"
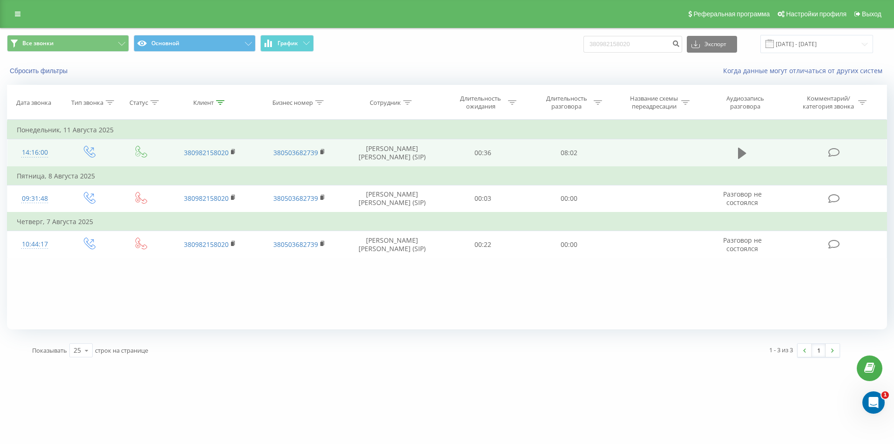
click at [744, 150] on icon at bounding box center [742, 153] width 8 height 13
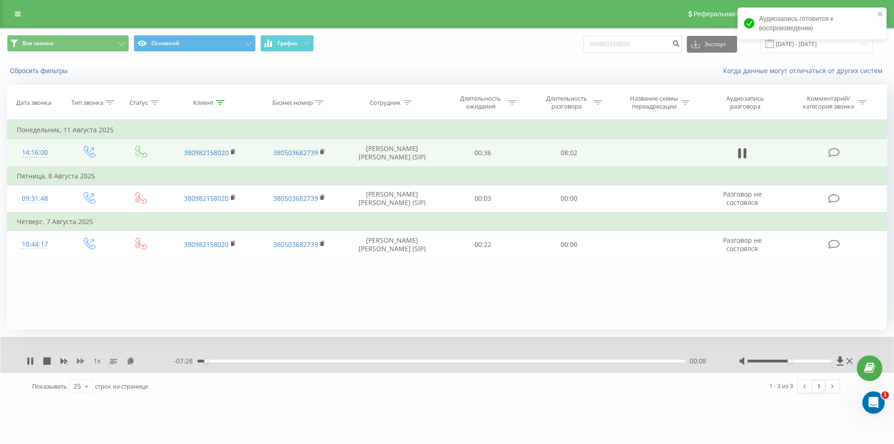
click at [78, 361] on icon at bounding box center [80, 361] width 7 height 6
click at [137, 361] on icon at bounding box center [136, 360] width 8 height 7
click at [232, 151] on rect at bounding box center [232, 152] width 3 height 4
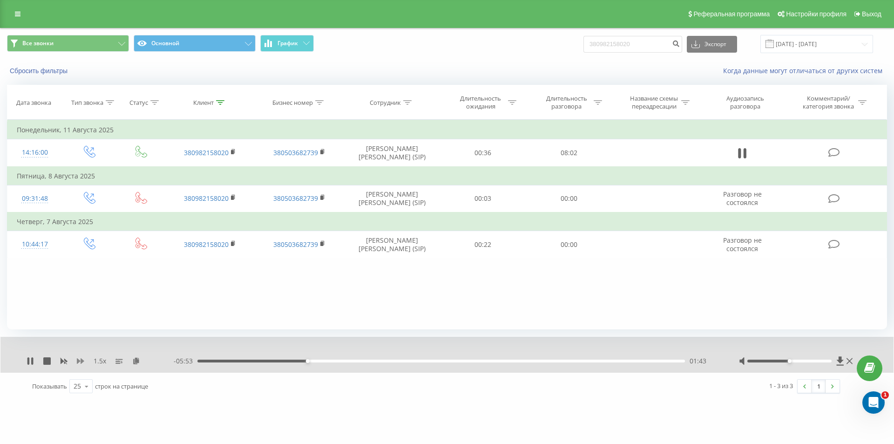
click at [82, 361] on icon at bounding box center [80, 361] width 7 height 6
click at [62, 362] on icon at bounding box center [64, 362] width 7 height 6
click at [82, 361] on icon at bounding box center [80, 361] width 7 height 6
click at [30, 362] on icon at bounding box center [30, 360] width 7 height 7
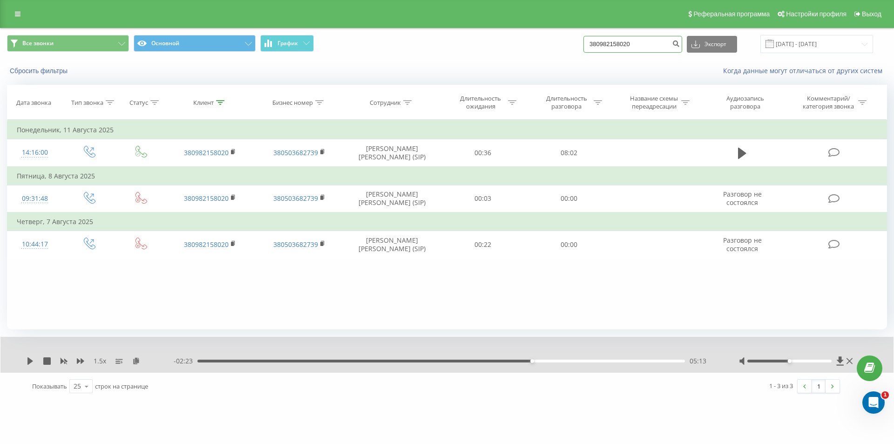
drag, startPoint x: 649, startPoint y: 48, endPoint x: 438, endPoint y: 53, distance: 210.6
click at [439, 53] on div "Все звонки Основной График 380982158020 Экспорт .csv .xls .xlsx 20.05.2025 - 20…" at bounding box center [447, 44] width 880 height 18
paste input "636144231"
type input "380636144231"
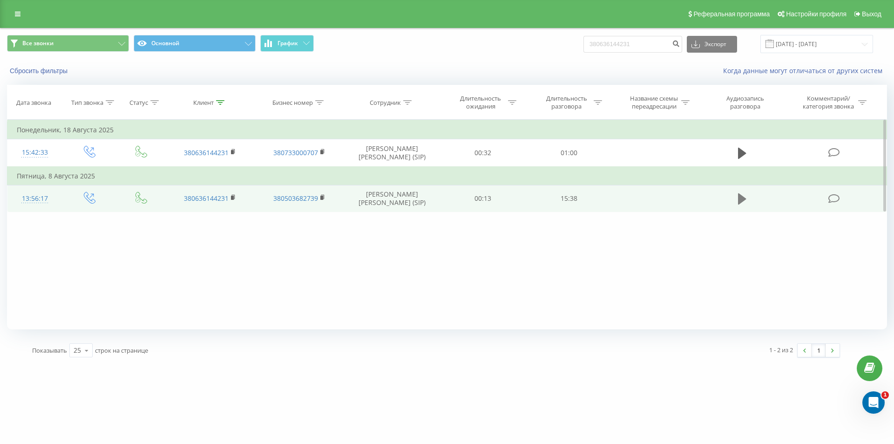
click at [740, 201] on icon at bounding box center [742, 198] width 8 height 11
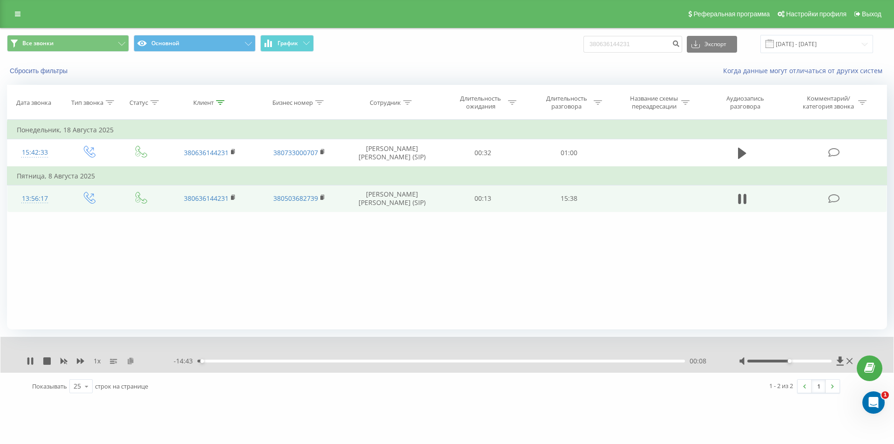
click at [130, 360] on icon at bounding box center [131, 360] width 8 height 7
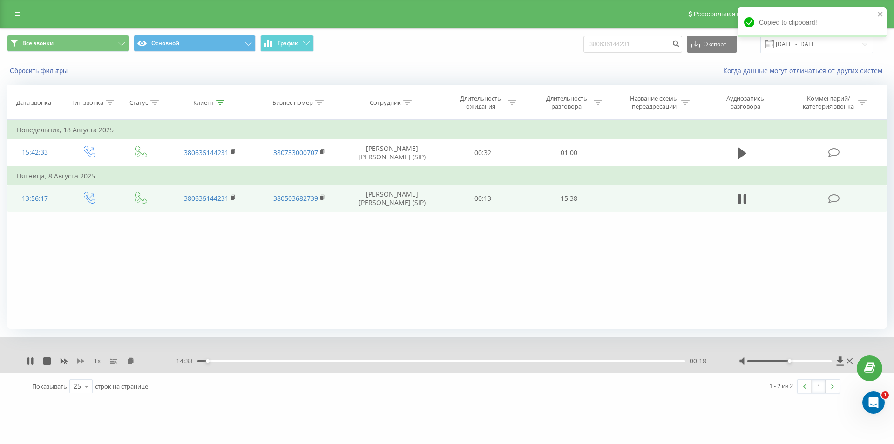
click at [82, 364] on icon at bounding box center [80, 360] width 7 height 7
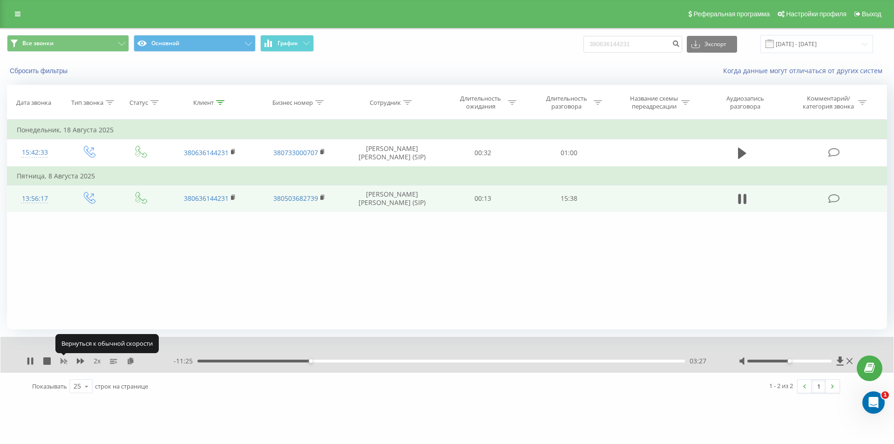
click at [65, 361] on rect at bounding box center [64, 361] width 4 height 4
click at [79, 361] on icon at bounding box center [80, 361] width 7 height 6
click at [78, 358] on icon at bounding box center [80, 360] width 7 height 7
click at [181, 287] on div "Фильтровать по условию Равно Введите значение Отмена OK Фильтровать по условию …" at bounding box center [447, 225] width 880 height 210
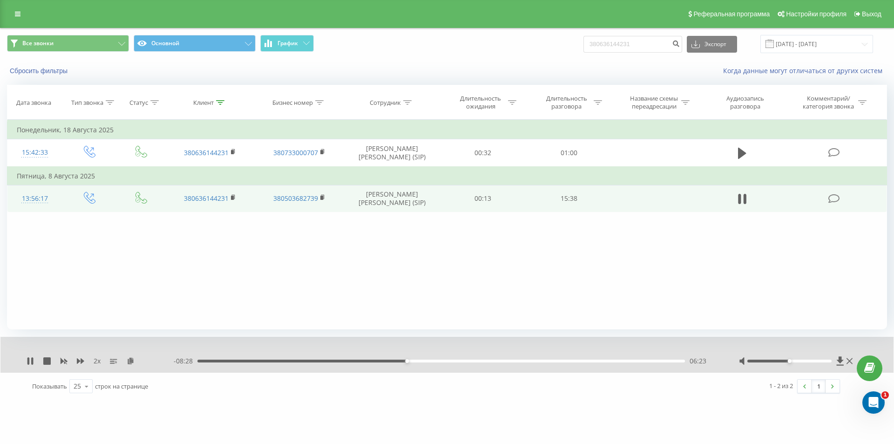
click at [392, 361] on div "06:23" at bounding box center [441, 361] width 488 height 3
click at [61, 360] on icon at bounding box center [64, 362] width 7 height 6
click at [78, 360] on icon at bounding box center [80, 361] width 7 height 6
click at [78, 362] on icon at bounding box center [80, 361] width 7 height 6
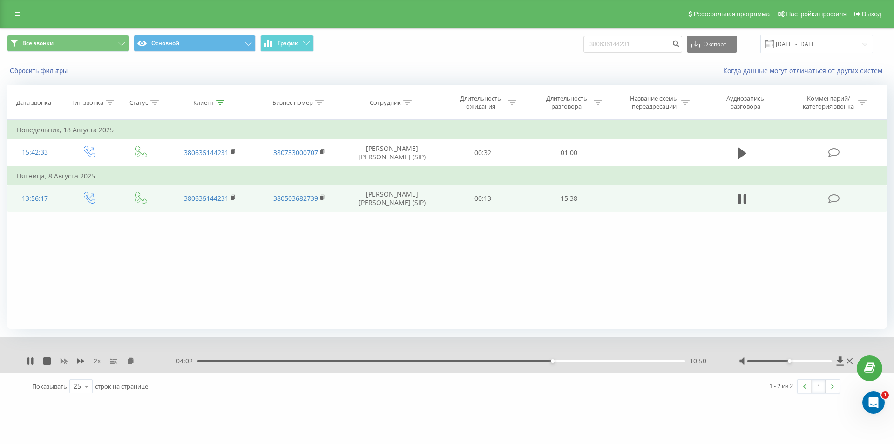
click at [66, 361] on icon at bounding box center [64, 362] width 7 height 6
click at [81, 360] on icon at bounding box center [80, 360] width 7 height 7
click at [608, 361] on div "12:59" at bounding box center [441, 361] width 488 height 3
click at [30, 360] on icon at bounding box center [30, 360] width 7 height 7
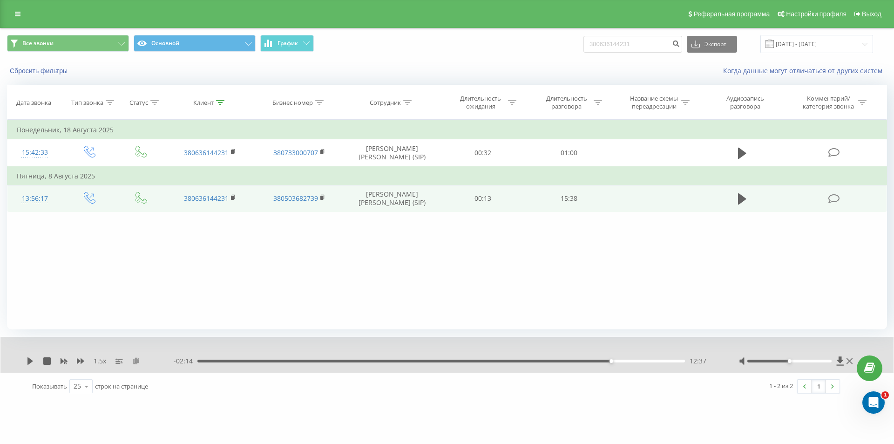
click at [138, 361] on icon at bounding box center [136, 360] width 8 height 7
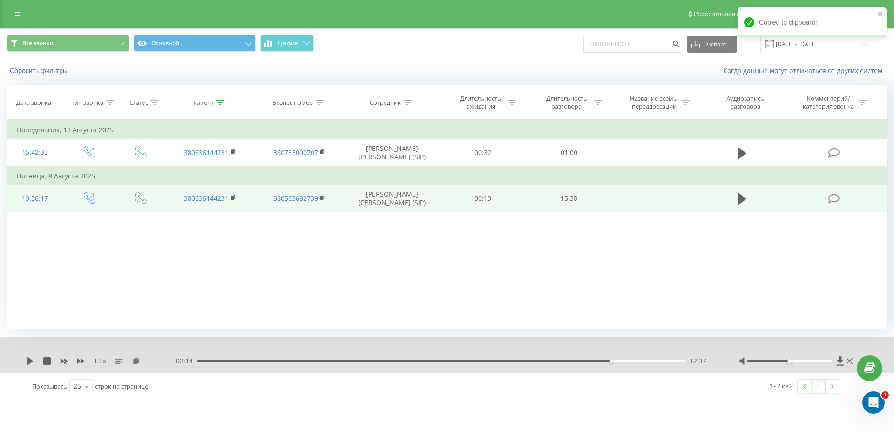
click at [183, 260] on div "Фильтровать по условию Равно Введите значение Отмена OK Фильтровать по условию …" at bounding box center [447, 225] width 880 height 210
click at [27, 362] on icon at bounding box center [30, 360] width 7 height 7
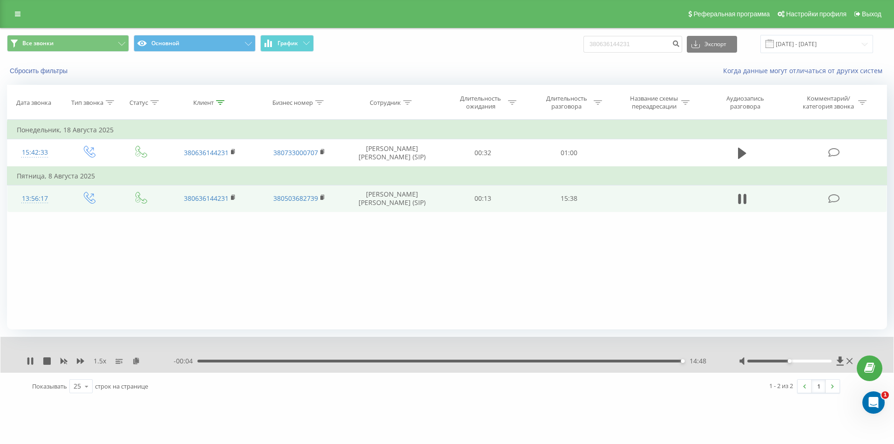
click at [655, 361] on div "14:48" at bounding box center [441, 361] width 488 height 3
drag, startPoint x: 645, startPoint y: 43, endPoint x: 485, endPoint y: 45, distance: 160.2
click at [488, 45] on div "Все звонки Основной График 380636144231 Экспорт .csv .xls .xlsx 20.05.2025 - 20…" at bounding box center [447, 44] width 880 height 18
paste input "75270950"
type input "380675270950"
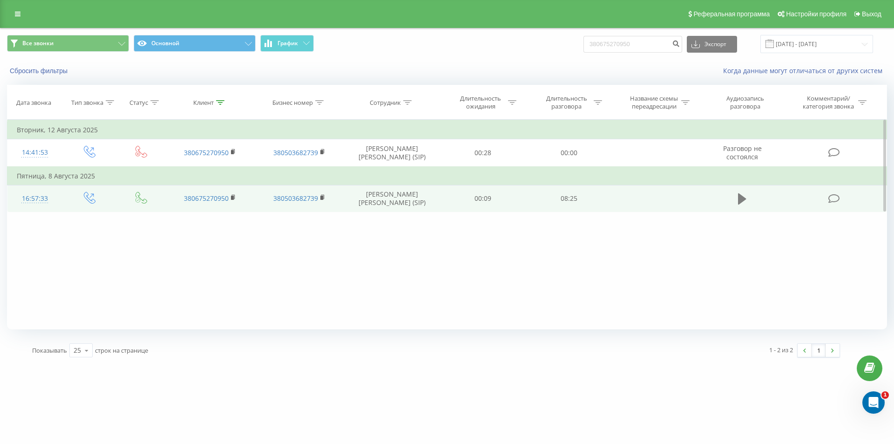
click at [746, 200] on icon at bounding box center [742, 198] width 8 height 11
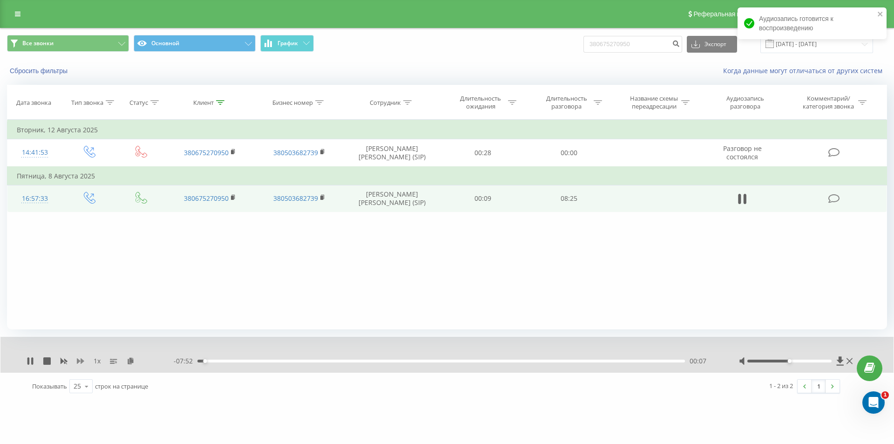
click at [80, 359] on icon at bounding box center [80, 360] width 7 height 7
click at [135, 361] on icon at bounding box center [136, 360] width 8 height 7
click at [234, 197] on rect at bounding box center [232, 198] width 3 height 4
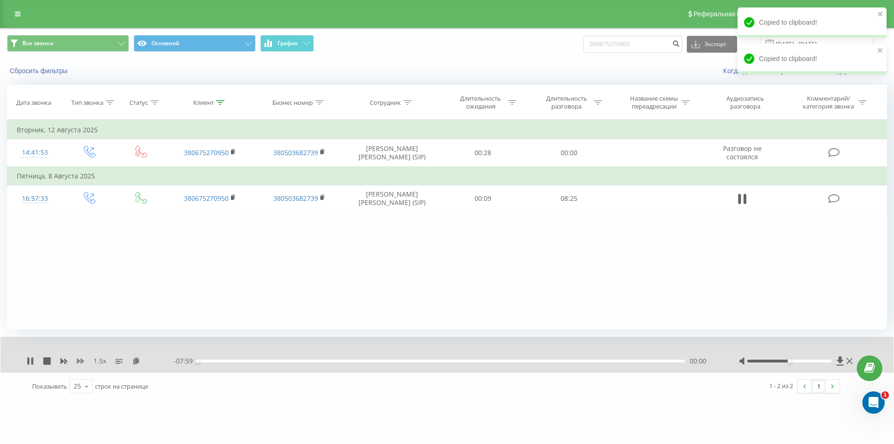
click at [80, 363] on icon at bounding box center [80, 360] width 7 height 7
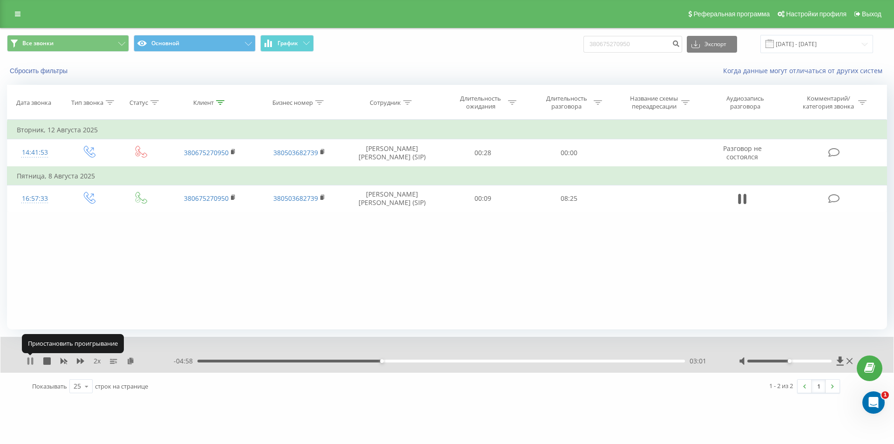
click at [29, 360] on icon at bounding box center [28, 360] width 2 height 7
click at [29, 360] on icon at bounding box center [30, 360] width 6 height 7
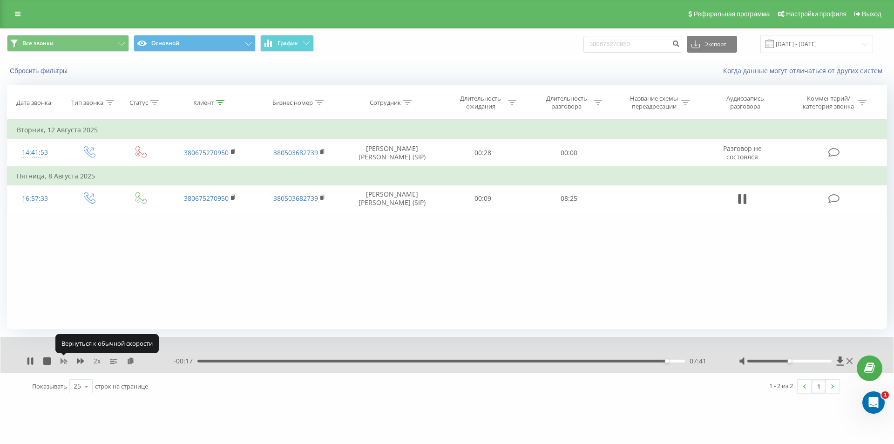
click at [65, 360] on icon at bounding box center [64, 362] width 7 height 6
click at [81, 360] on icon at bounding box center [80, 361] width 7 height 6
drag, startPoint x: 646, startPoint y: 46, endPoint x: 445, endPoint y: 60, distance: 201.2
click at [480, 59] on div "Все звонки Основной График 380675270950 Экспорт .csv .xls .xlsx 20.05.2025 - 20…" at bounding box center [446, 43] width 893 height 31
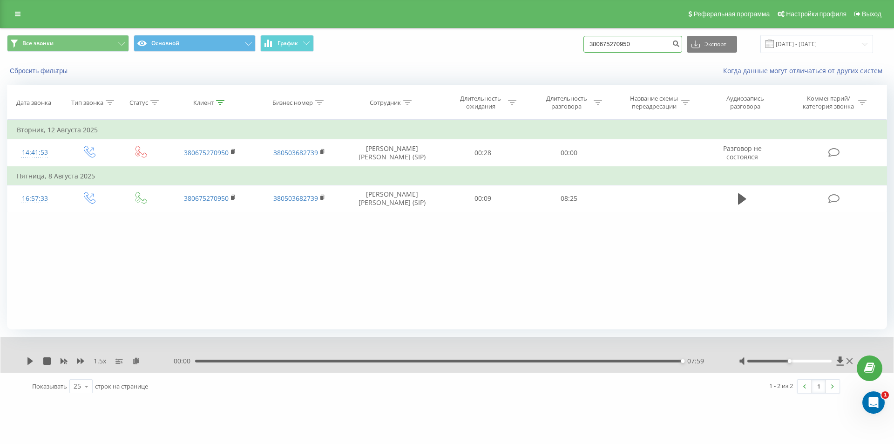
paste input "82479276"
type input "380682479276"
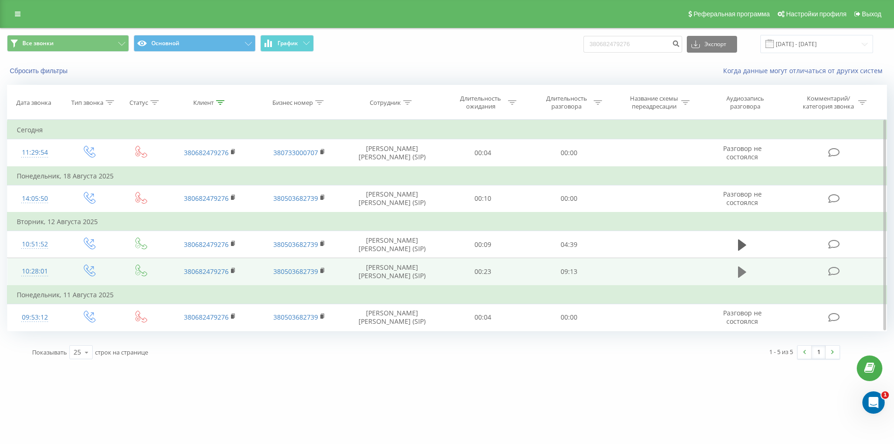
click at [744, 271] on icon at bounding box center [742, 271] width 8 height 11
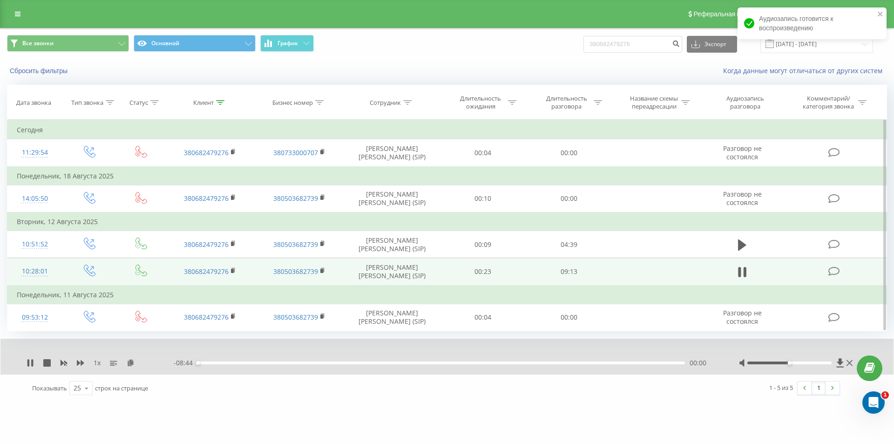
click at [674, 364] on div "00:00" at bounding box center [441, 362] width 488 height 3
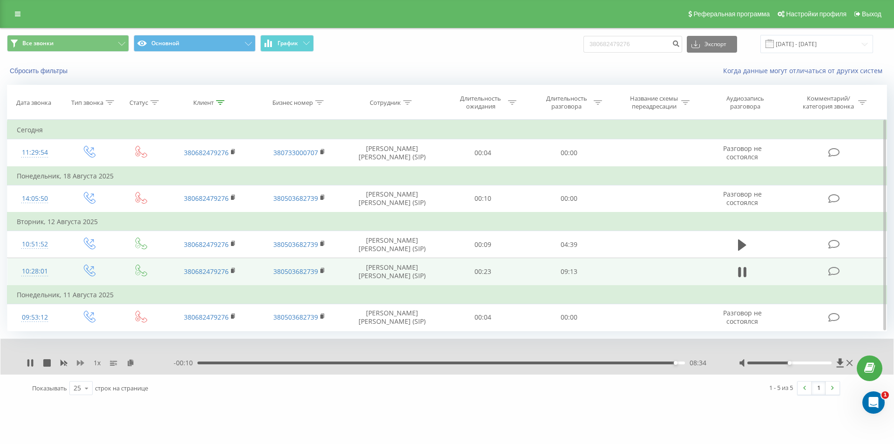
click at [78, 362] on icon at bounding box center [80, 363] width 7 height 6
click at [79, 362] on icon at bounding box center [80, 363] width 7 height 6
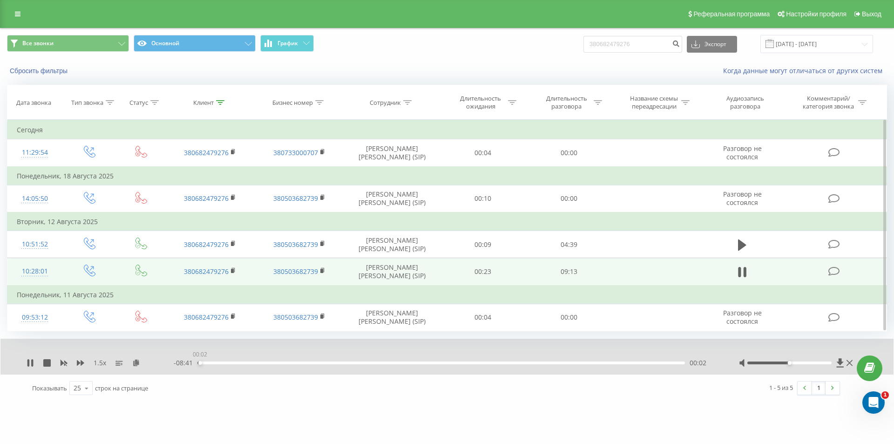
drag, startPoint x: 202, startPoint y: 362, endPoint x: 196, endPoint y: 362, distance: 5.6
click at [197, 362] on div "00:02" at bounding box center [441, 362] width 488 height 3
click at [136, 361] on icon at bounding box center [136, 362] width 8 height 7
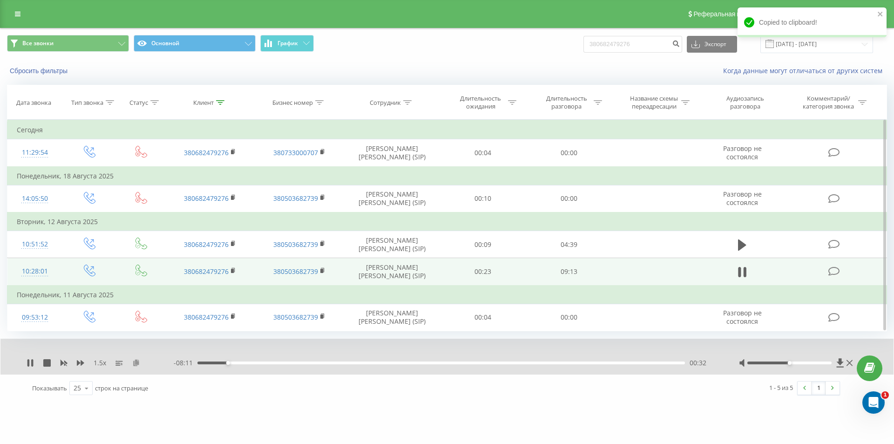
click at [137, 361] on icon at bounding box center [136, 362] width 8 height 7
click at [234, 270] on rect at bounding box center [232, 271] width 3 height 4
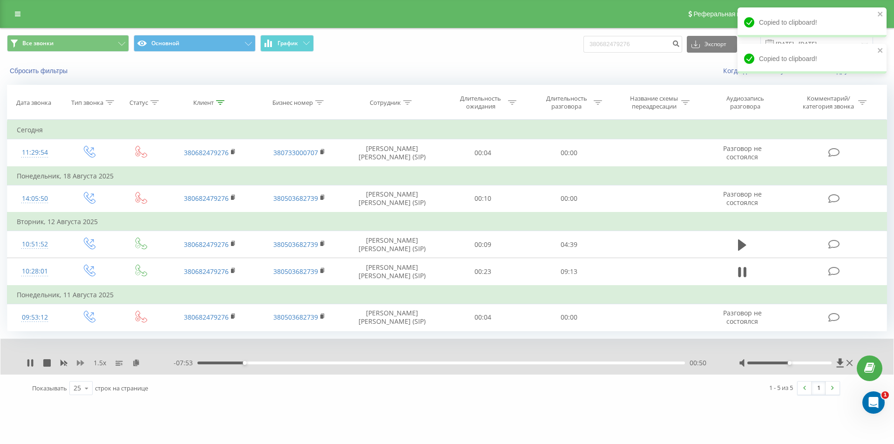
click at [81, 363] on icon at bounding box center [80, 363] width 7 height 6
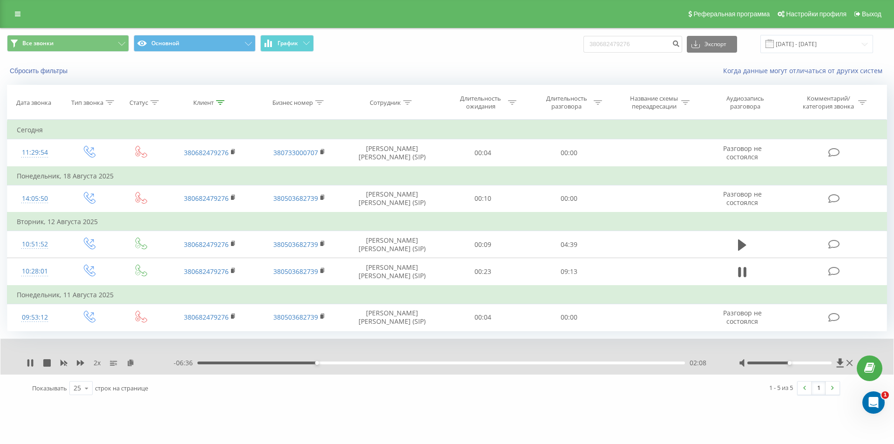
click at [307, 363] on div "02:08" at bounding box center [441, 362] width 488 height 3
click at [64, 360] on icon at bounding box center [63, 362] width 7 height 7
click at [80, 364] on icon at bounding box center [80, 362] width 7 height 7
click at [77, 362] on icon at bounding box center [80, 363] width 7 height 6
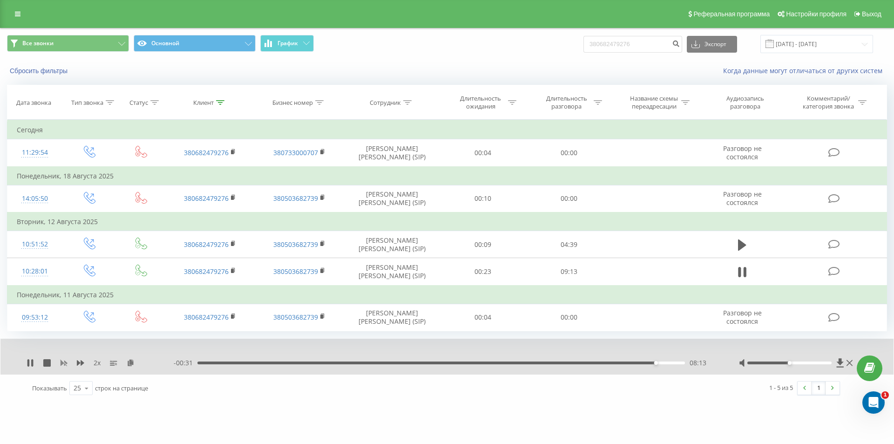
click at [62, 362] on icon at bounding box center [64, 364] width 7 height 6
click at [78, 363] on icon at bounding box center [80, 363] width 7 height 6
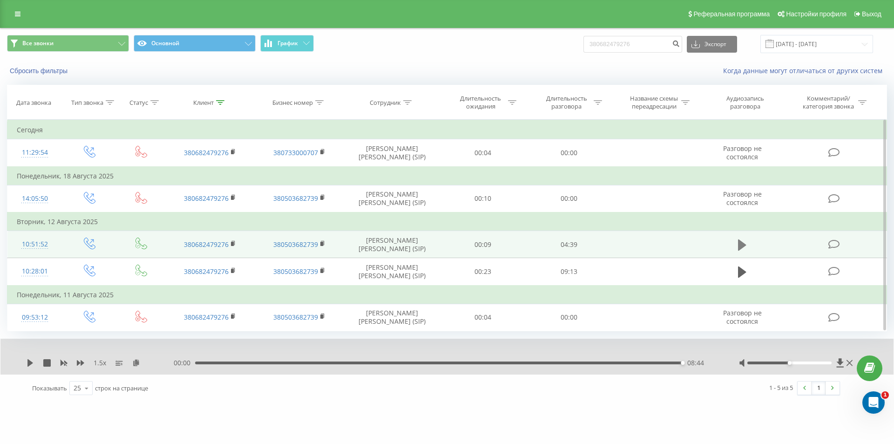
click at [744, 242] on icon at bounding box center [742, 244] width 8 height 13
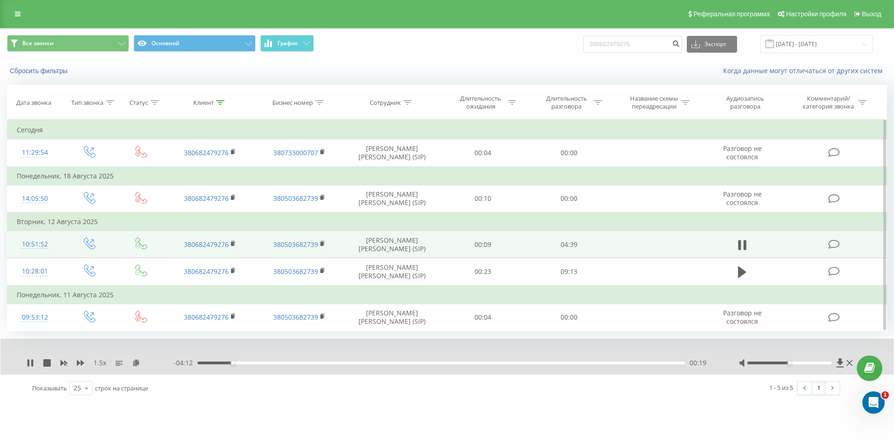
click at [218, 363] on div "00:19" at bounding box center [441, 362] width 488 height 3
click at [210, 361] on div "00:07" at bounding box center [441, 362] width 488 height 3
click at [64, 364] on icon at bounding box center [63, 362] width 7 height 7
click at [211, 361] on div "00:08" at bounding box center [441, 362] width 488 height 3
click at [79, 361] on icon at bounding box center [80, 363] width 7 height 6
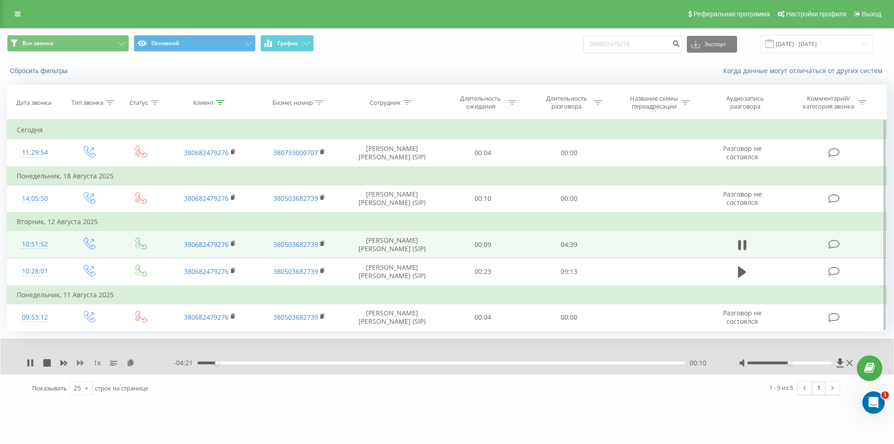
click at [79, 361] on icon at bounding box center [80, 363] width 7 height 6
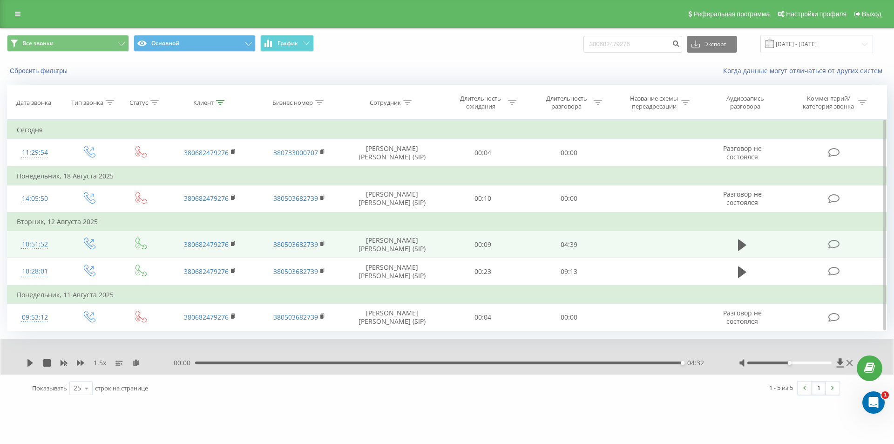
click at [623, 364] on div "04:32" at bounding box center [439, 362] width 488 height 3
click at [29, 363] on icon at bounding box center [30, 362] width 6 height 7
click at [608, 362] on div "03:49" at bounding box center [441, 362] width 488 height 3
click at [592, 361] on div "03:57" at bounding box center [441, 362] width 488 height 3
click at [579, 363] on div "03:33" at bounding box center [441, 362] width 488 height 3
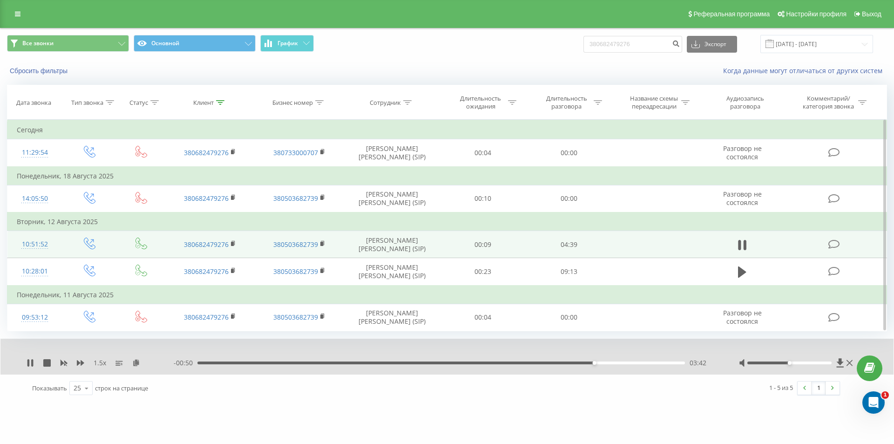
click at [76, 361] on div "1.5 x" at bounding box center [100, 362] width 147 height 9
click at [79, 362] on icon at bounding box center [80, 363] width 7 height 6
drag, startPoint x: 639, startPoint y: 45, endPoint x: 446, endPoint y: 44, distance: 192.4
click at [485, 43] on div "Все звонки Основной График 380682479276 Экспорт .csv .xls .xlsx 20.05.2025 - 20…" at bounding box center [447, 44] width 880 height 18
paste input "961263388"
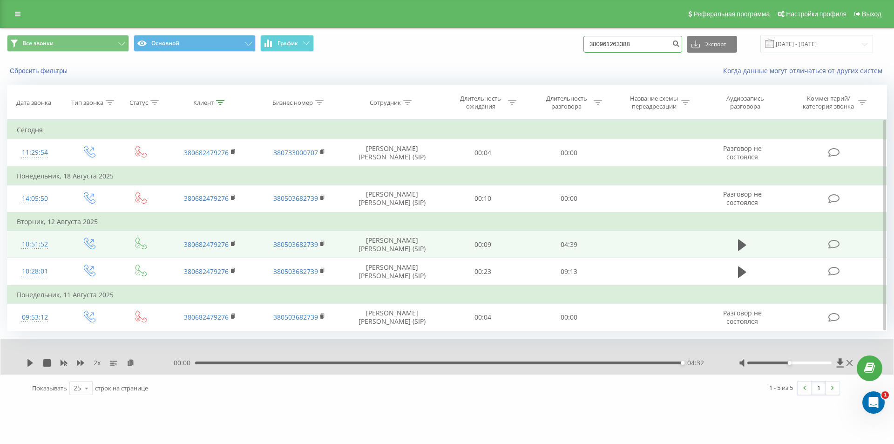
type input "380961263388"
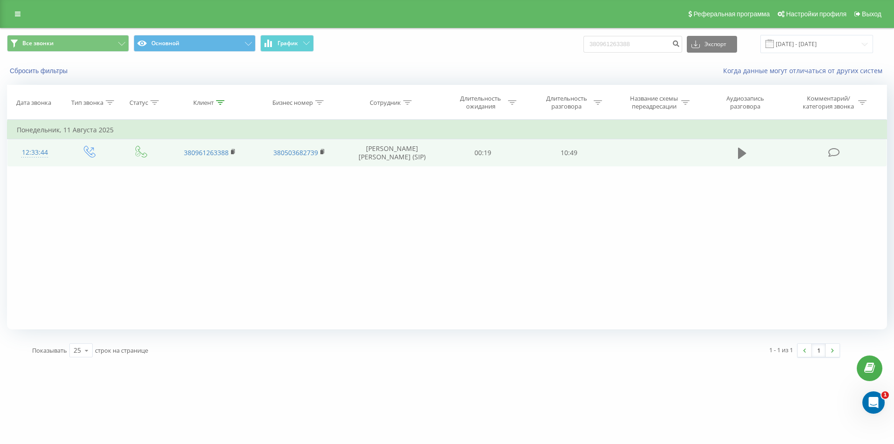
click at [739, 151] on icon at bounding box center [742, 153] width 8 height 11
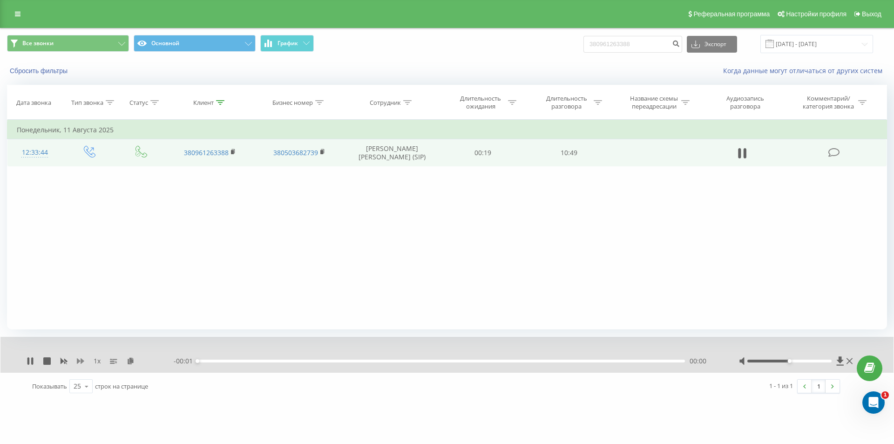
click at [80, 361] on icon at bounding box center [80, 361] width 7 height 6
click at [135, 360] on icon at bounding box center [136, 360] width 8 height 7
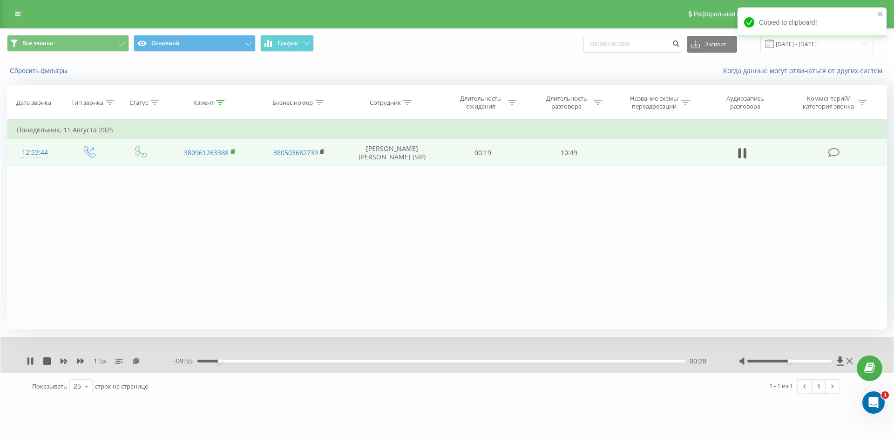
click at [234, 153] on rect at bounding box center [232, 152] width 3 height 4
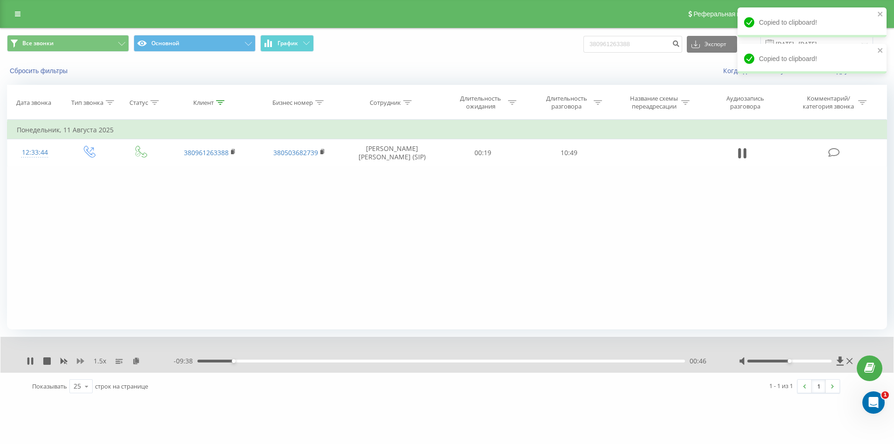
click at [77, 360] on icon at bounding box center [80, 361] width 7 height 6
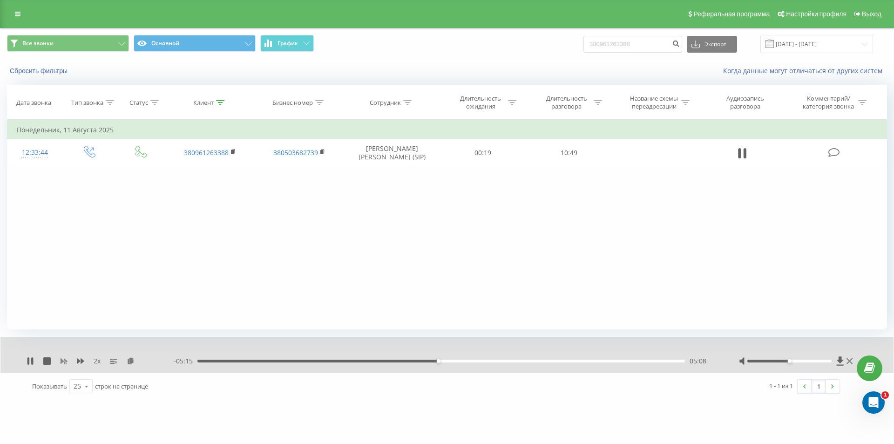
click at [61, 361] on icon at bounding box center [64, 362] width 7 height 6
click at [79, 360] on icon at bounding box center [80, 361] width 7 height 6
click at [80, 360] on icon at bounding box center [80, 360] width 7 height 7
click at [673, 361] on div "10:24" at bounding box center [439, 361] width 488 height 3
click at [29, 361] on icon at bounding box center [30, 360] width 6 height 7
